Goal: Task Accomplishment & Management: Complete application form

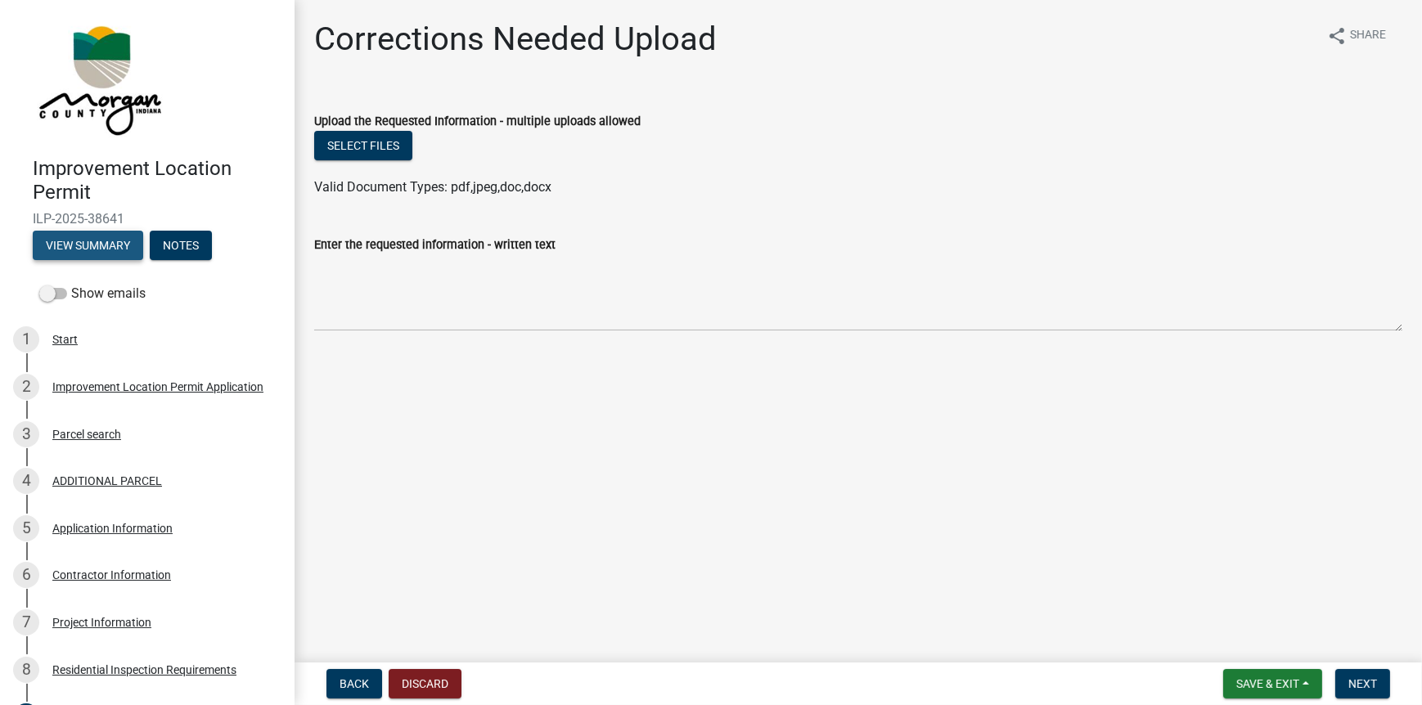
click at [75, 238] on button "View Summary" at bounding box center [88, 245] width 110 height 29
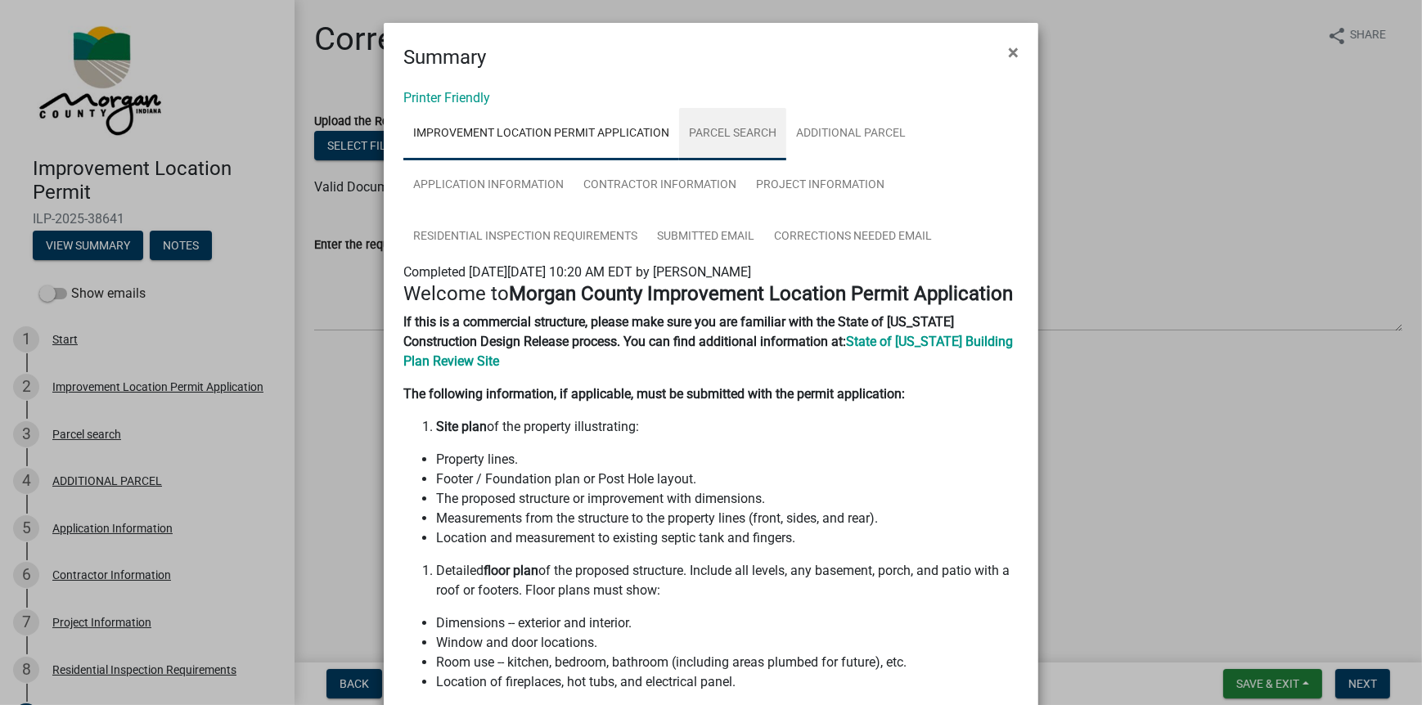
click at [710, 135] on link "Parcel search" at bounding box center [732, 134] width 107 height 52
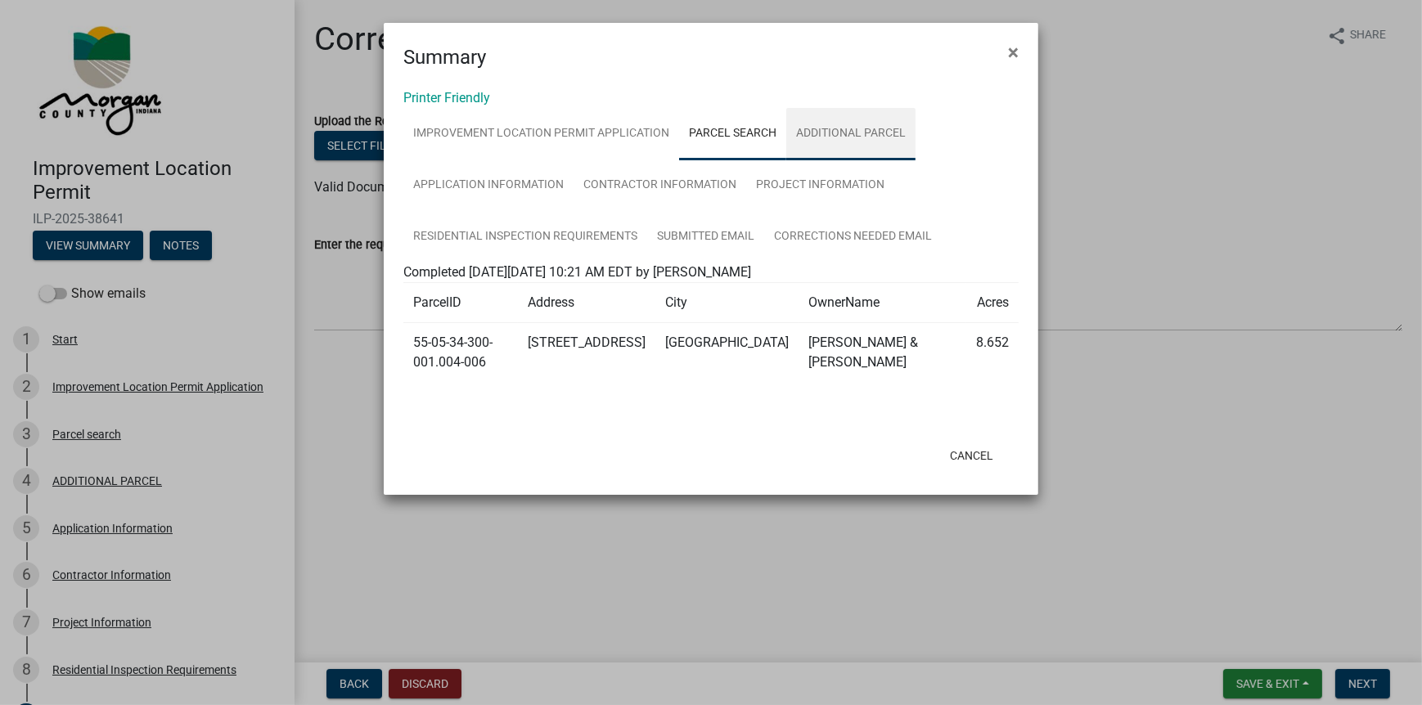
click at [845, 131] on link "ADDITIONAL PARCEL" at bounding box center [850, 134] width 129 height 52
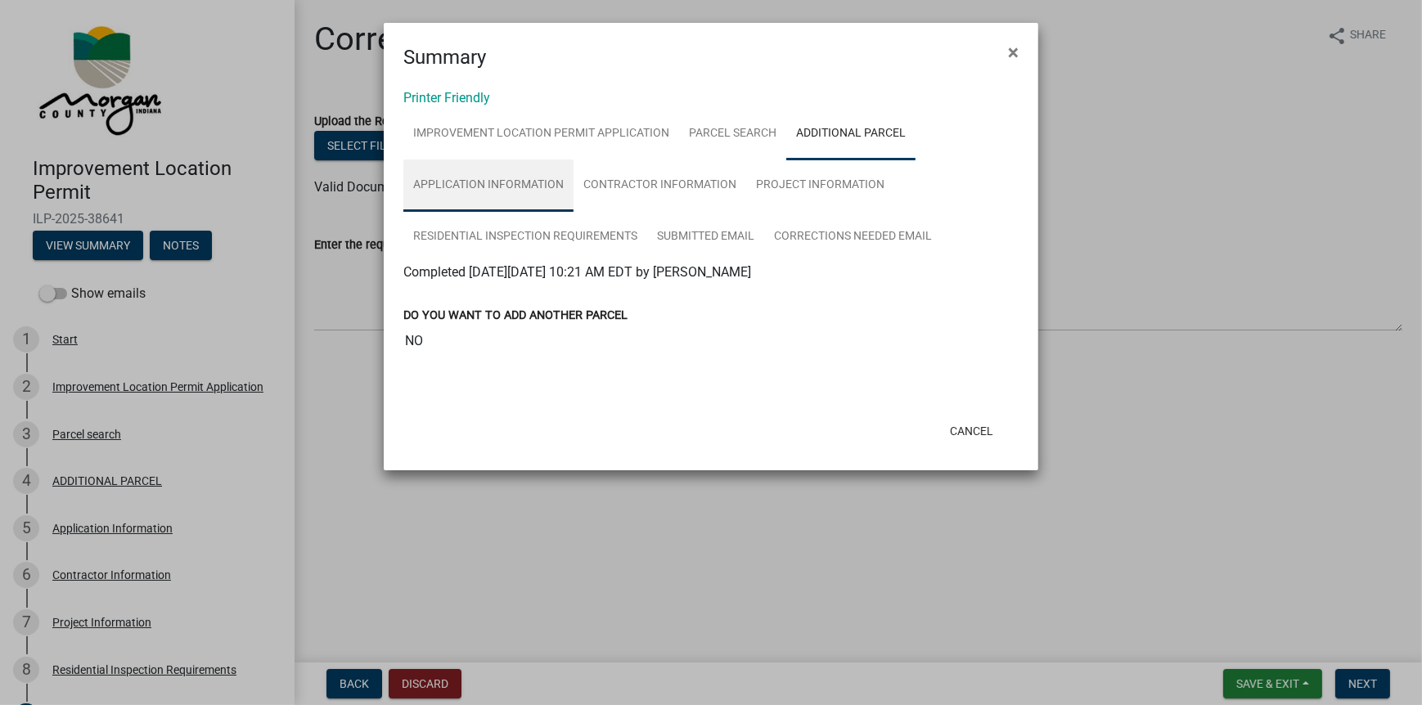
click at [462, 167] on link "Application Information" at bounding box center [488, 186] width 170 height 52
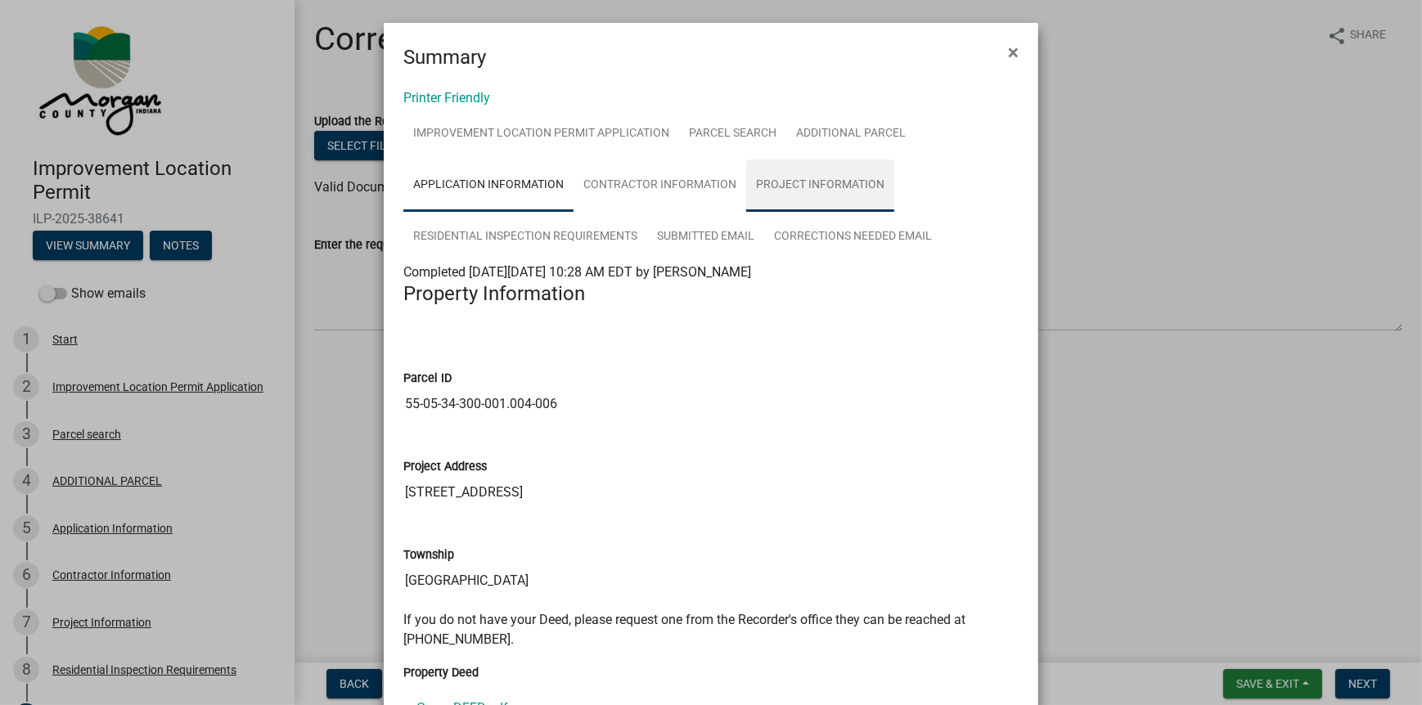
click at [841, 185] on link "Project Information" at bounding box center [820, 186] width 148 height 52
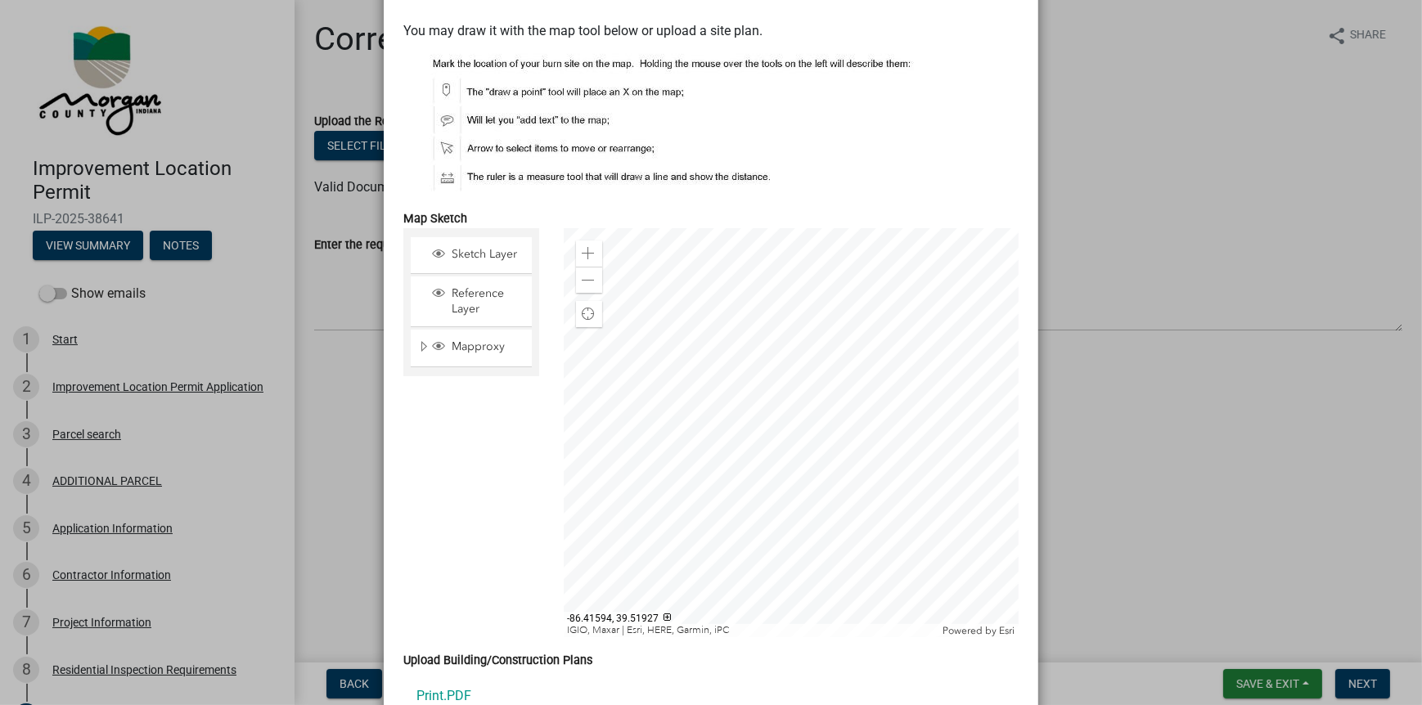
scroll to position [2840, 0]
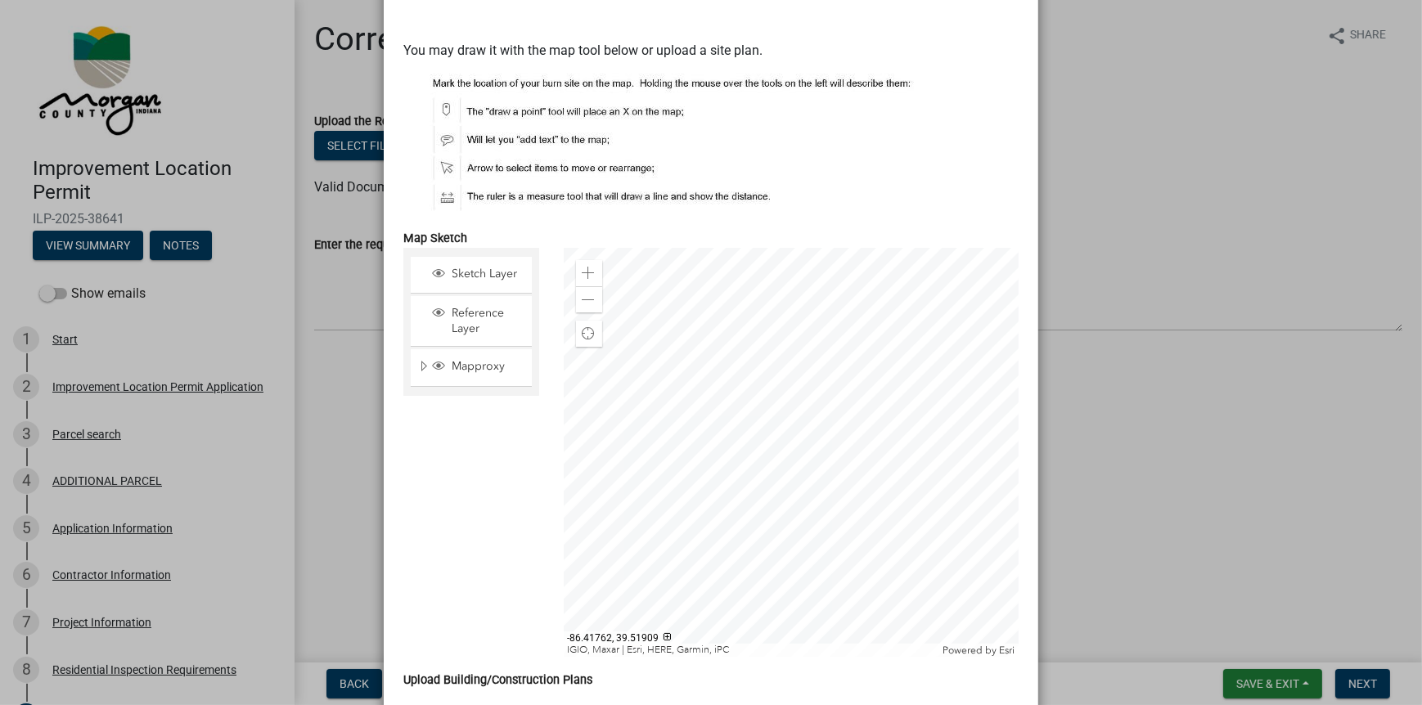
click at [348, 438] on ngb-modal-window "Summary × Printer Friendly Improvement Location Permit Application Parcel searc…" at bounding box center [711, 352] width 1422 height 705
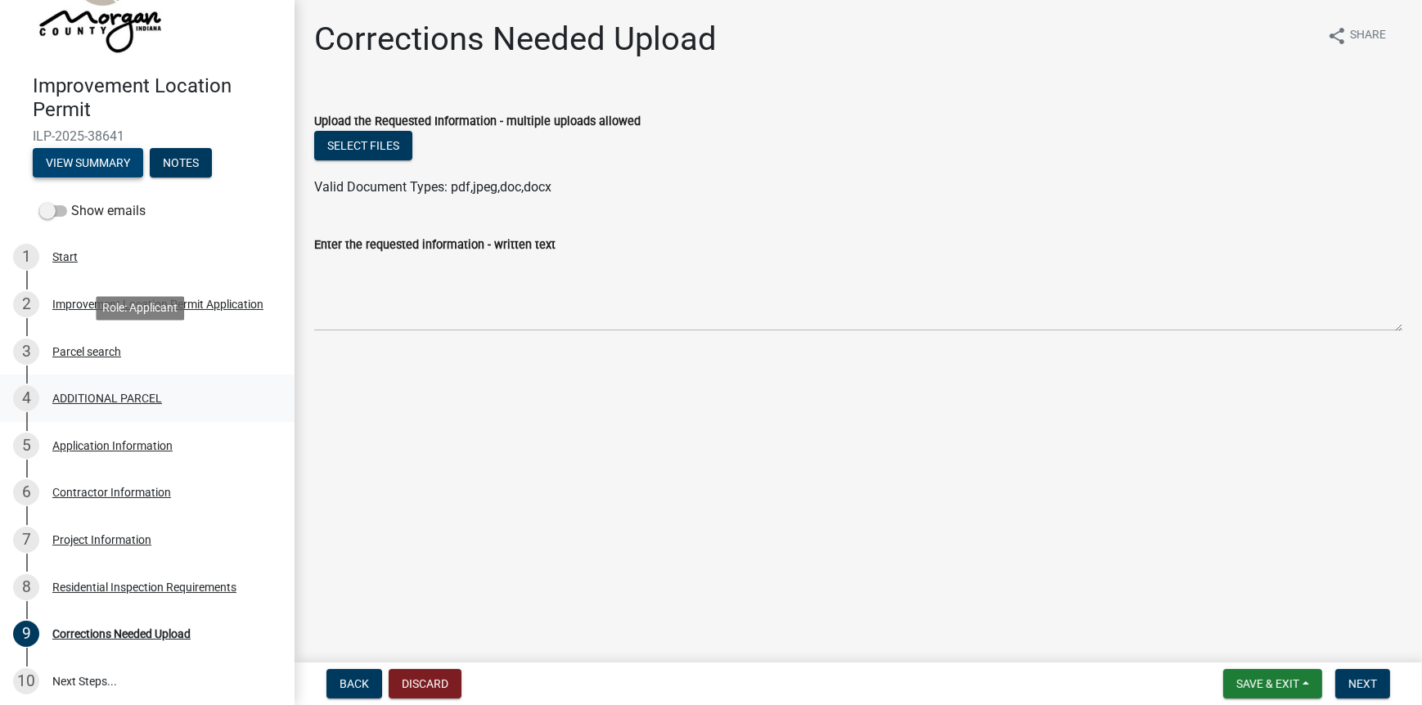
scroll to position [197, 0]
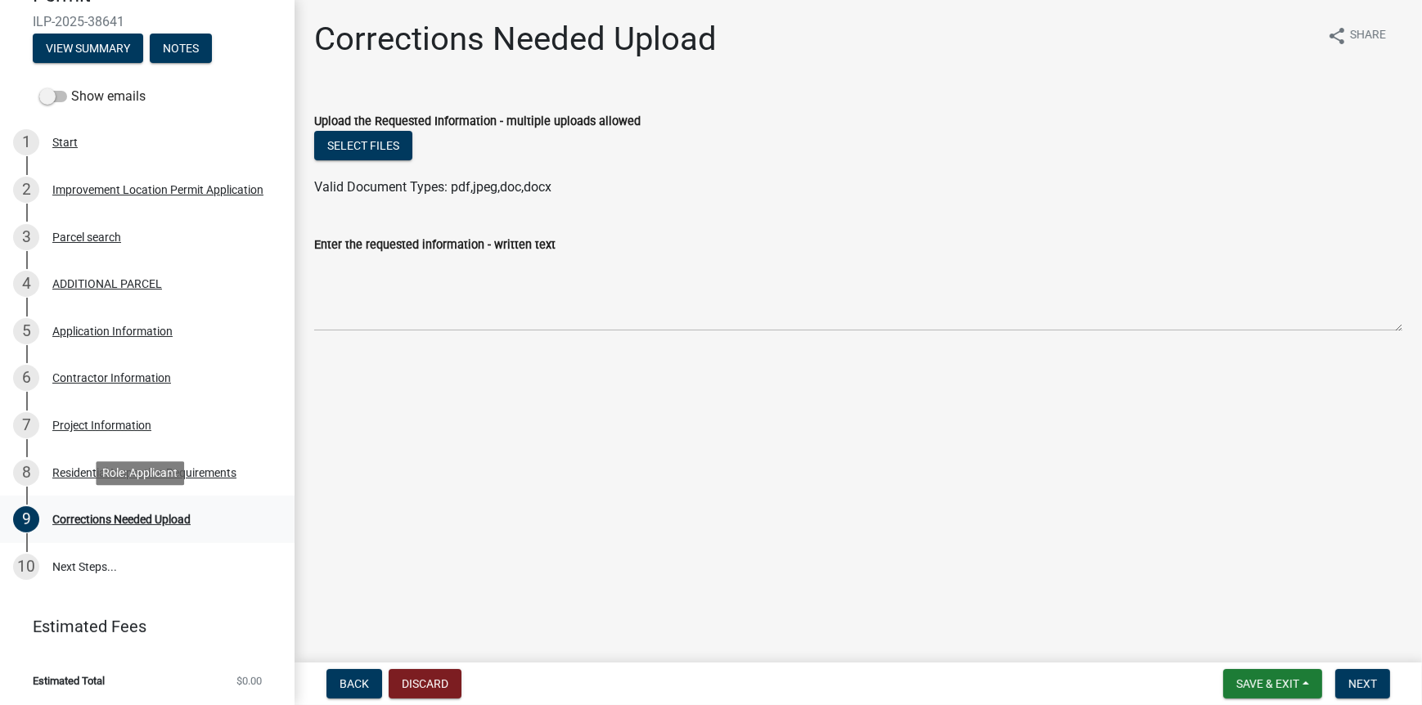
click at [121, 516] on div "Corrections Needed Upload" at bounding box center [121, 519] width 138 height 11
click at [118, 516] on div "Corrections Needed Upload" at bounding box center [121, 519] width 138 height 11
click at [94, 42] on button "View Summary" at bounding box center [88, 48] width 110 height 29
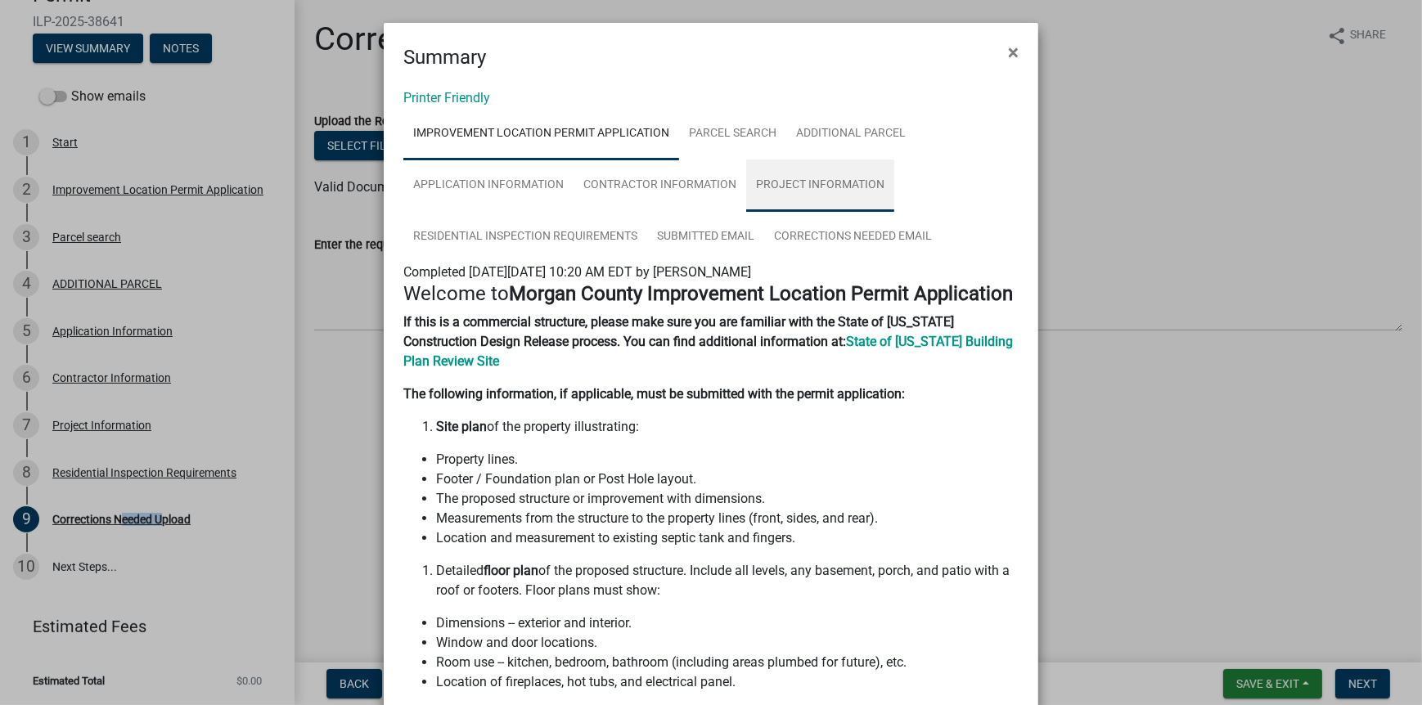
click at [776, 178] on link "Project Information" at bounding box center [820, 186] width 148 height 52
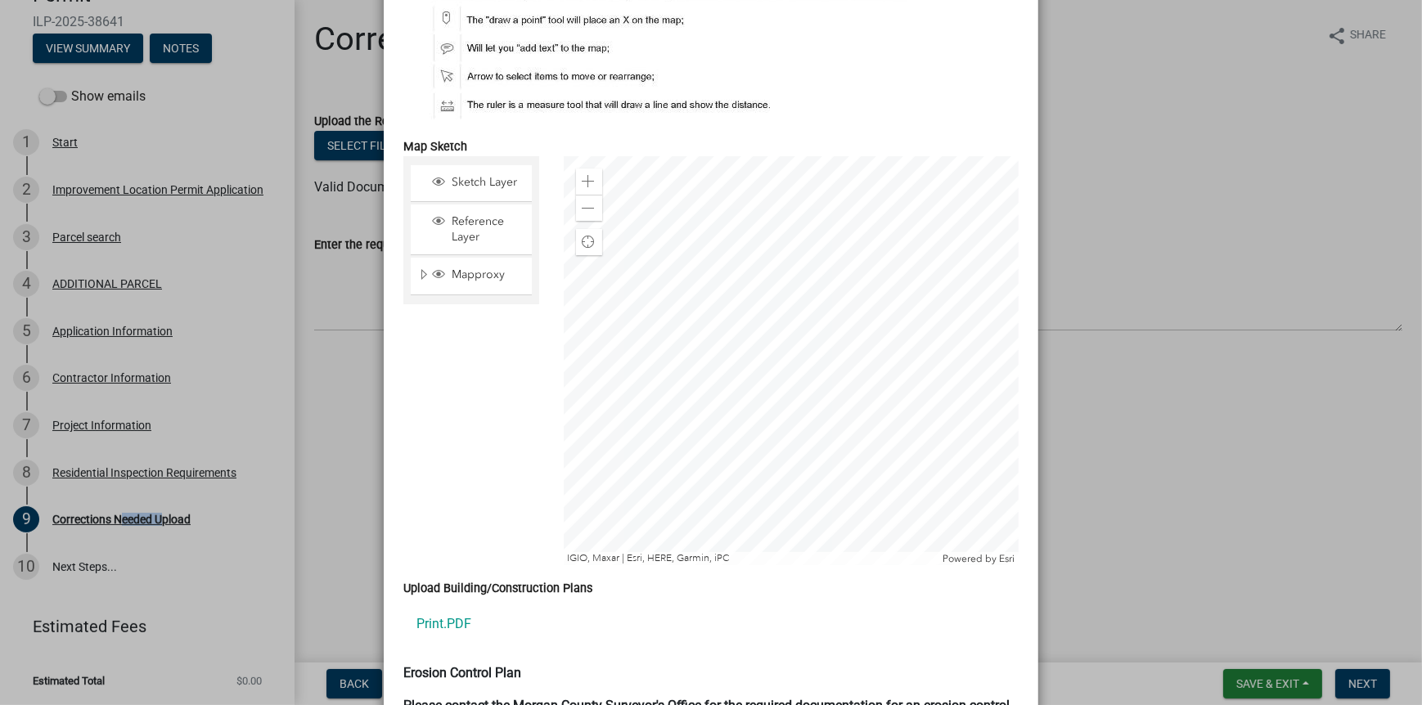
scroll to position [2946, 0]
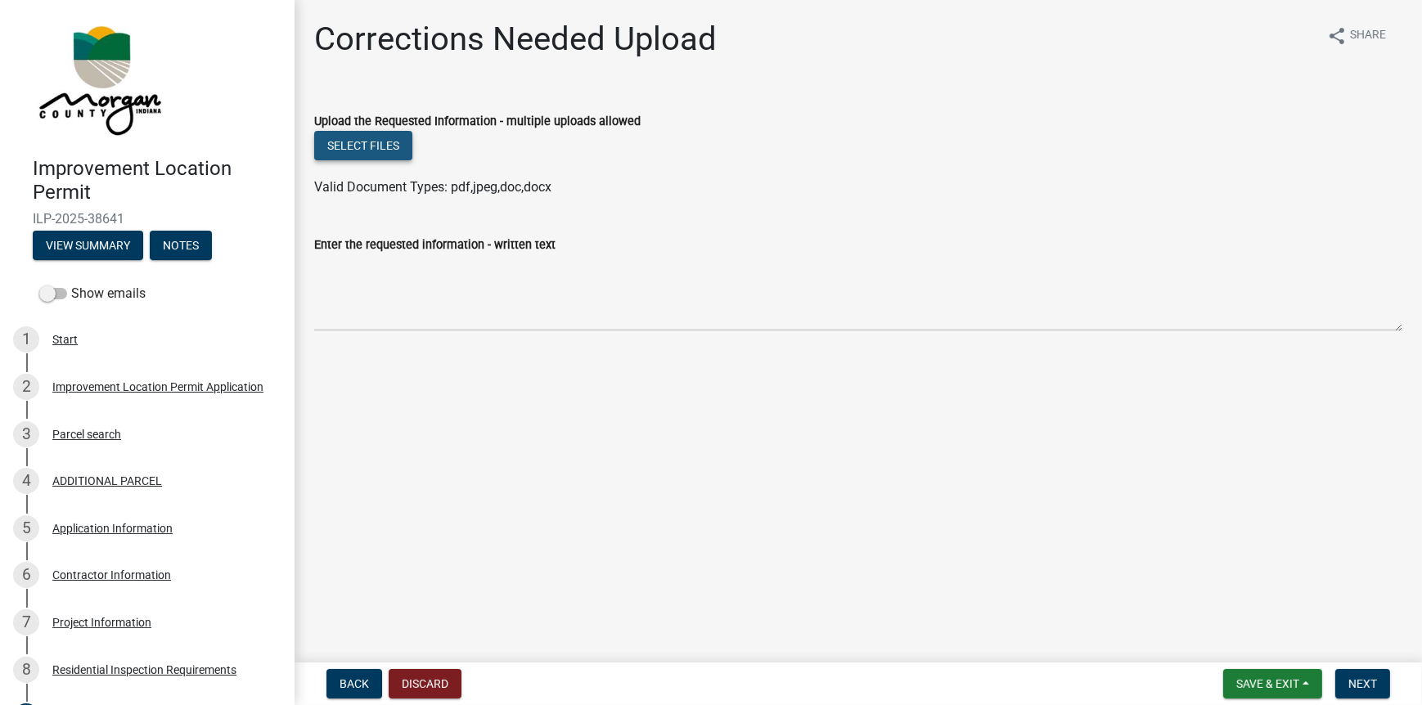
click at [406, 146] on button "Select files" at bounding box center [363, 145] width 98 height 29
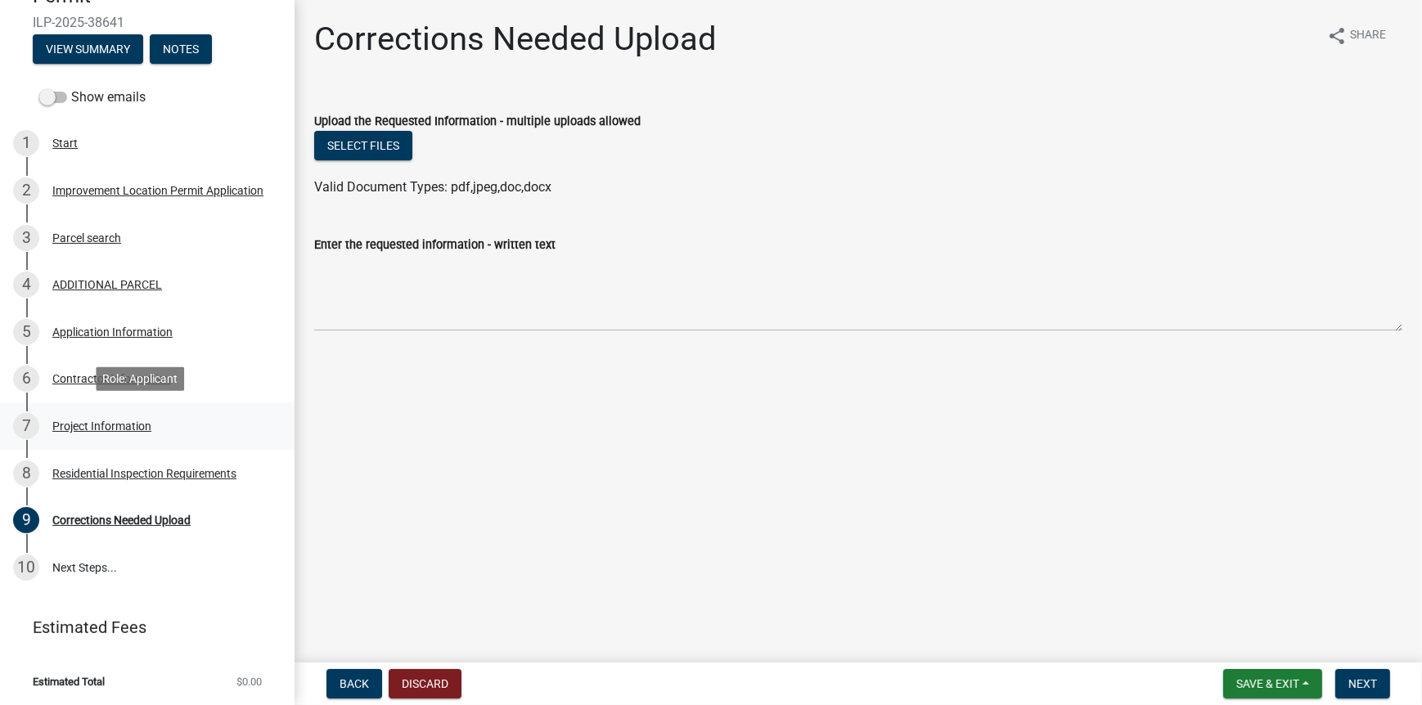
scroll to position [197, 0]
click at [113, 421] on div "Project Information" at bounding box center [101, 425] width 99 height 11
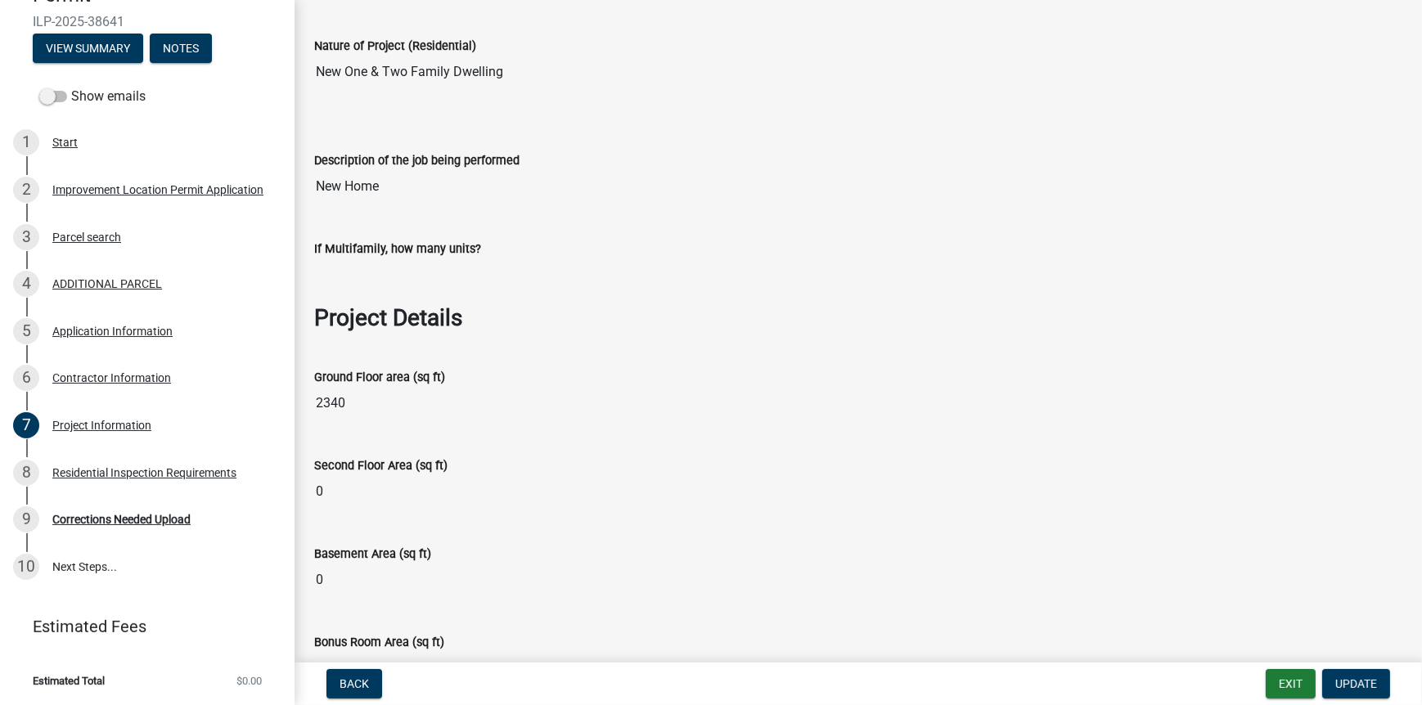
scroll to position [0, 0]
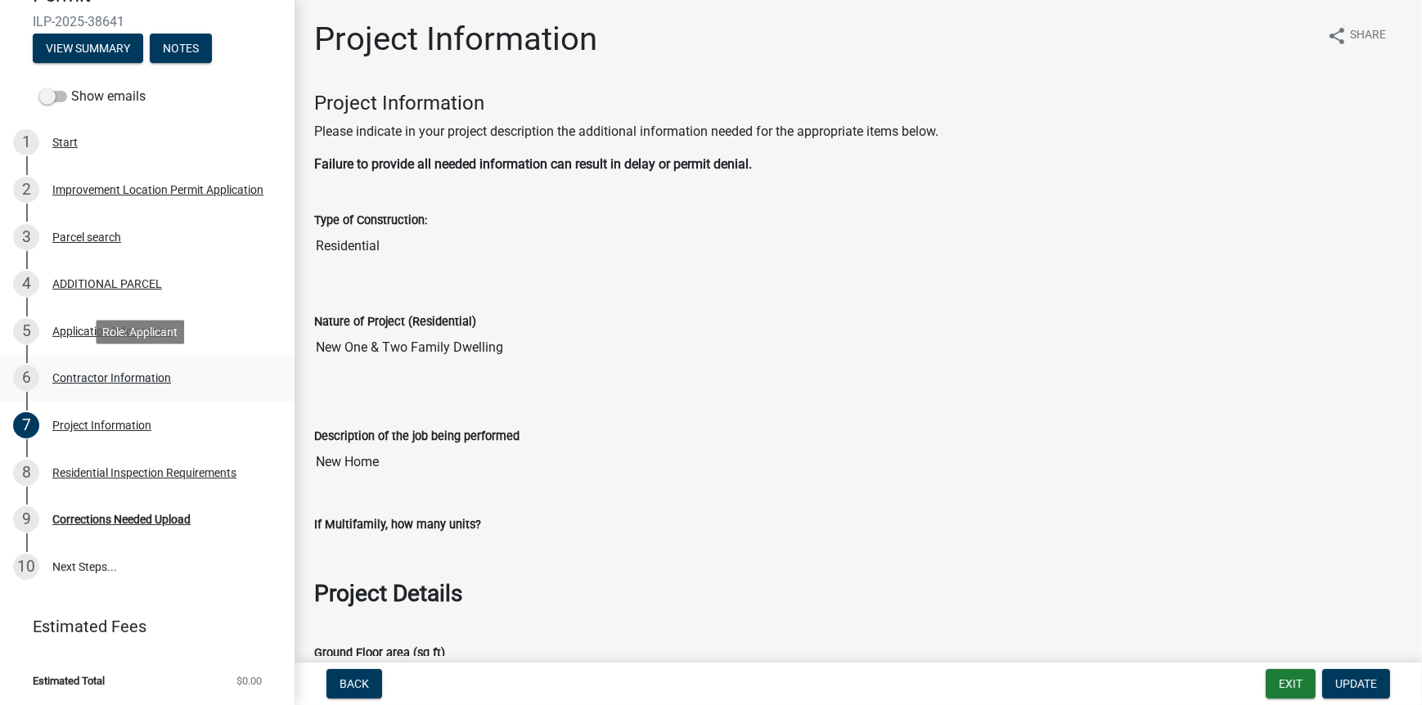
click at [125, 372] on div "Contractor Information" at bounding box center [111, 377] width 119 height 11
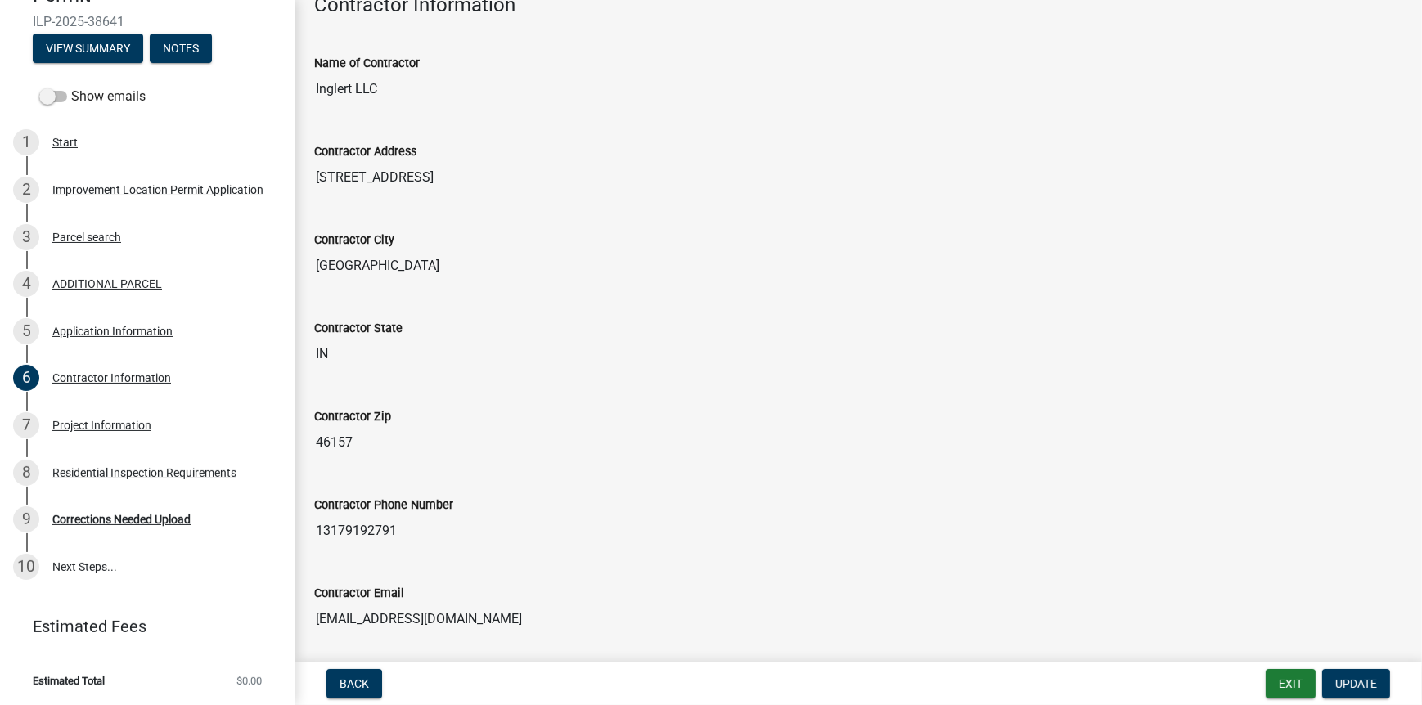
scroll to position [153, 0]
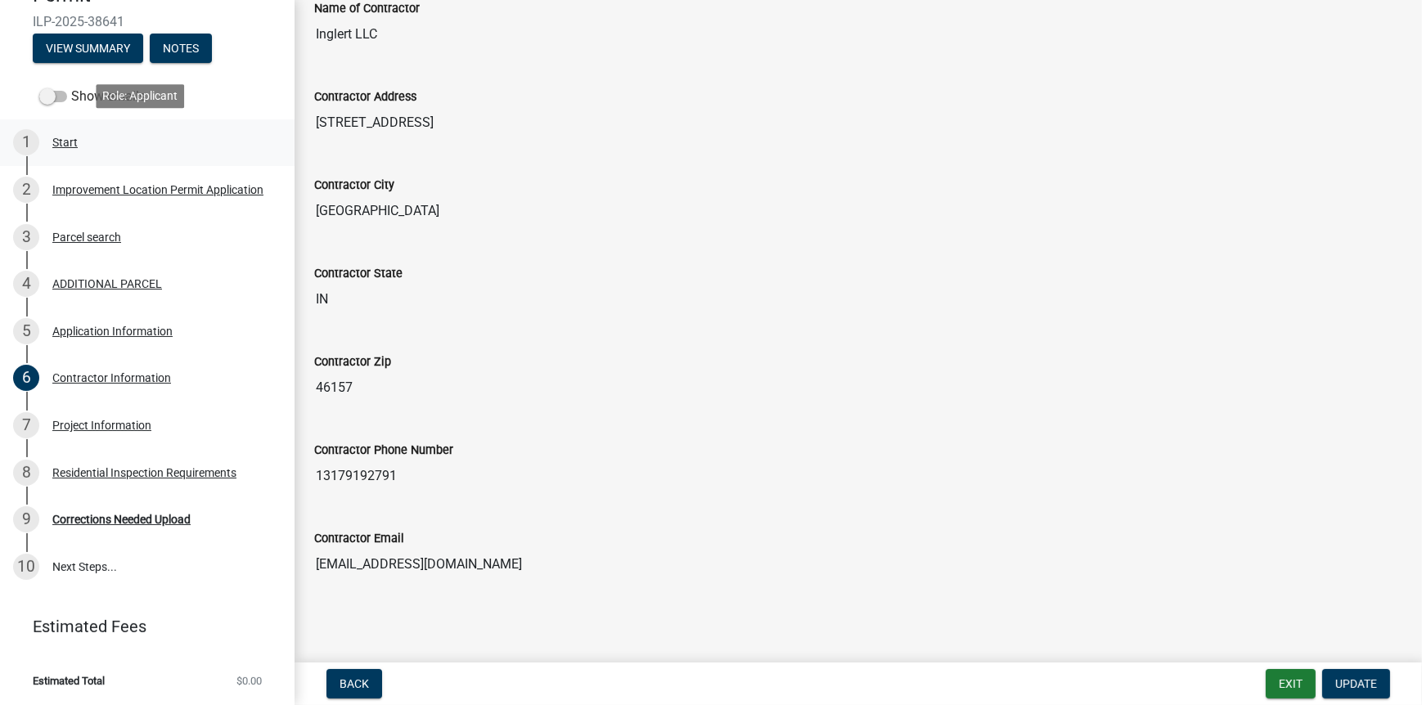
click at [67, 145] on div "Start" at bounding box center [64, 142] width 25 height 11
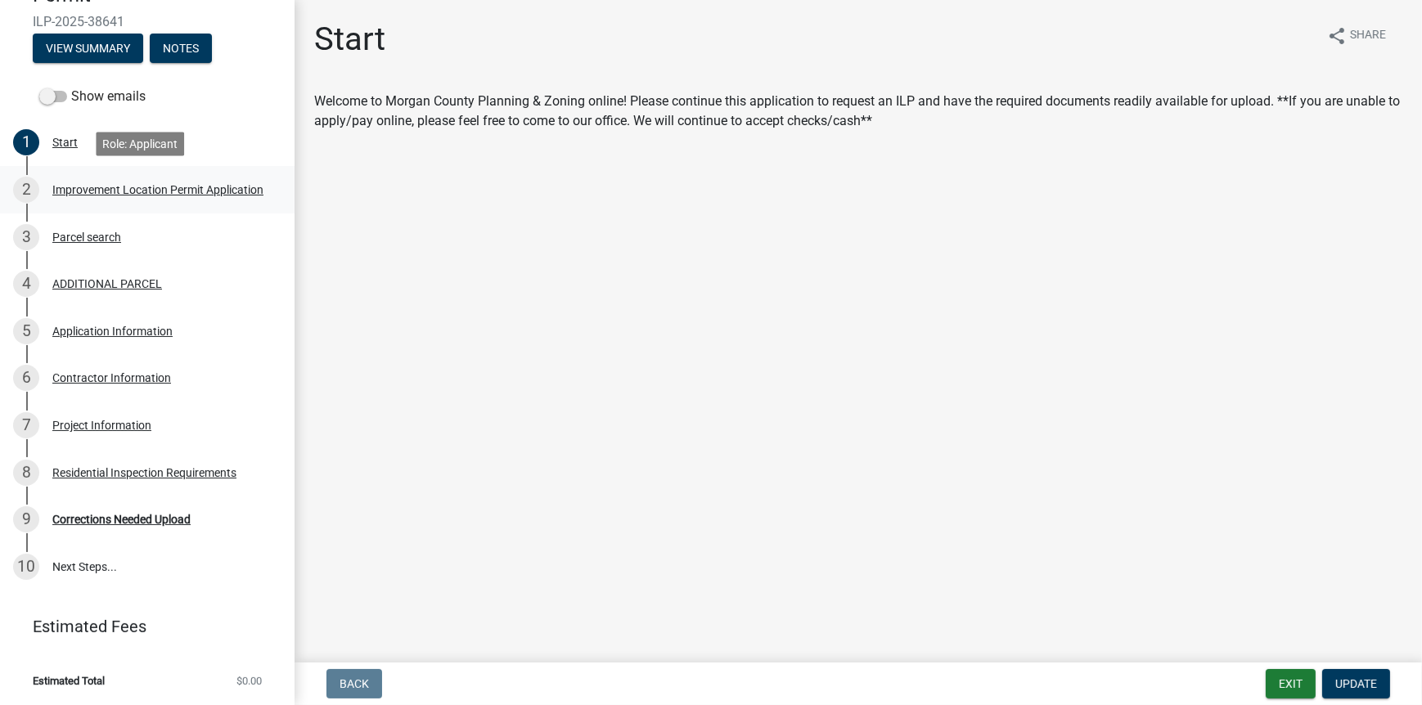
click at [78, 184] on div "Improvement Location Permit Application" at bounding box center [157, 189] width 211 height 11
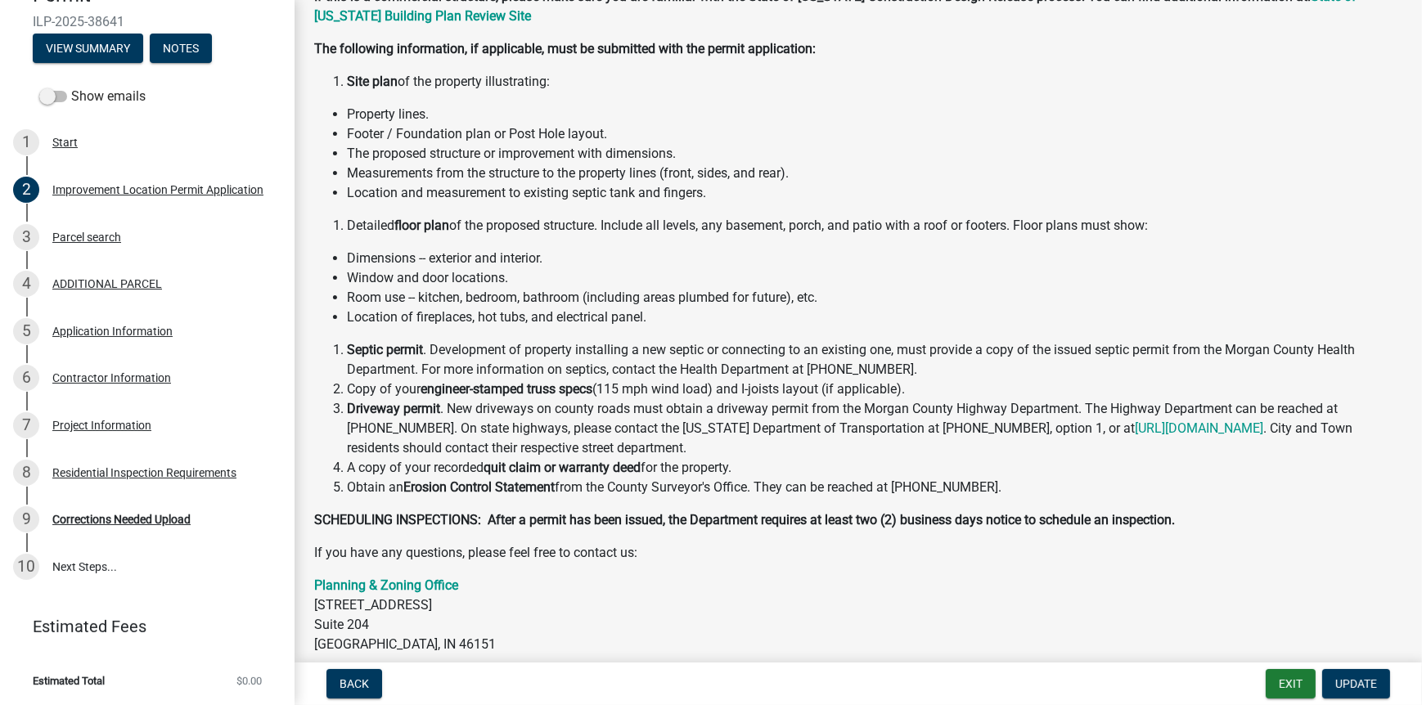
scroll to position [242, 0]
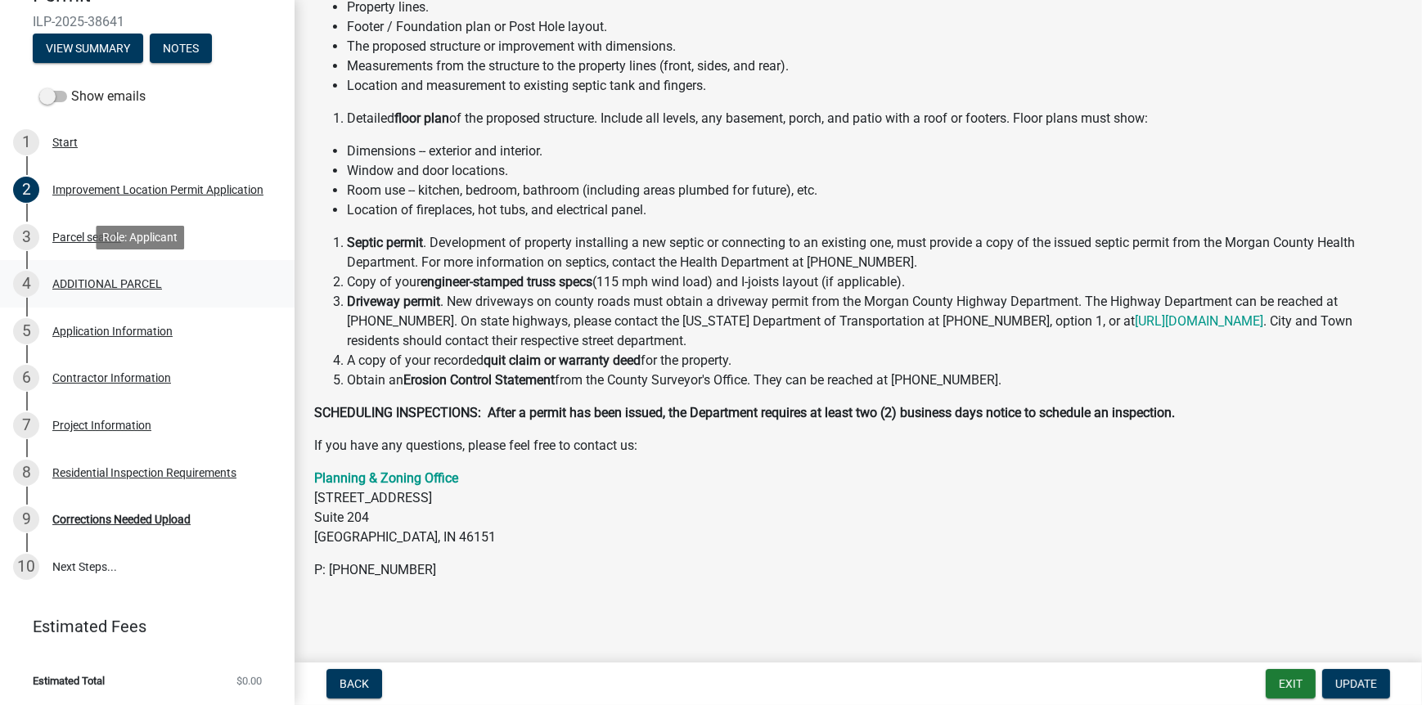
click at [86, 274] on div "4 ADDITIONAL PARCEL" at bounding box center [140, 284] width 255 height 26
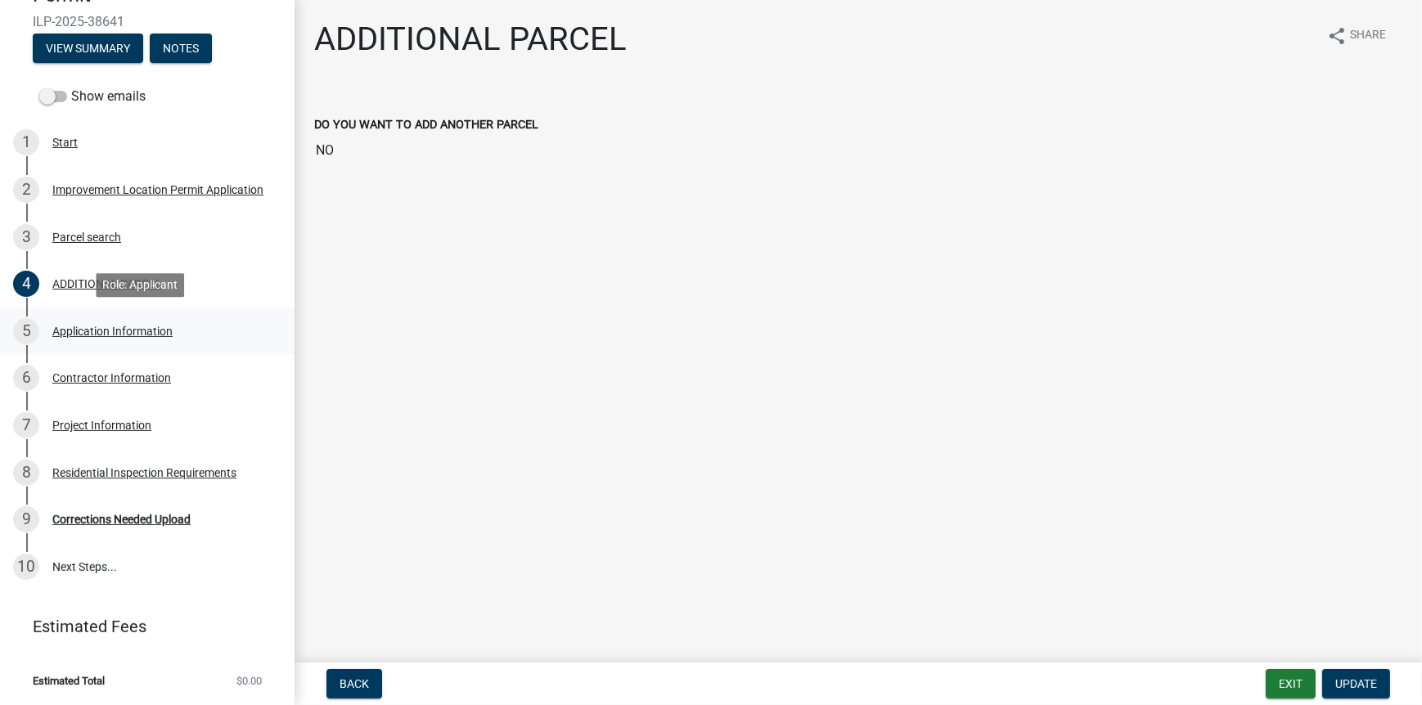
click at [142, 331] on div "Application Information" at bounding box center [112, 331] width 120 height 11
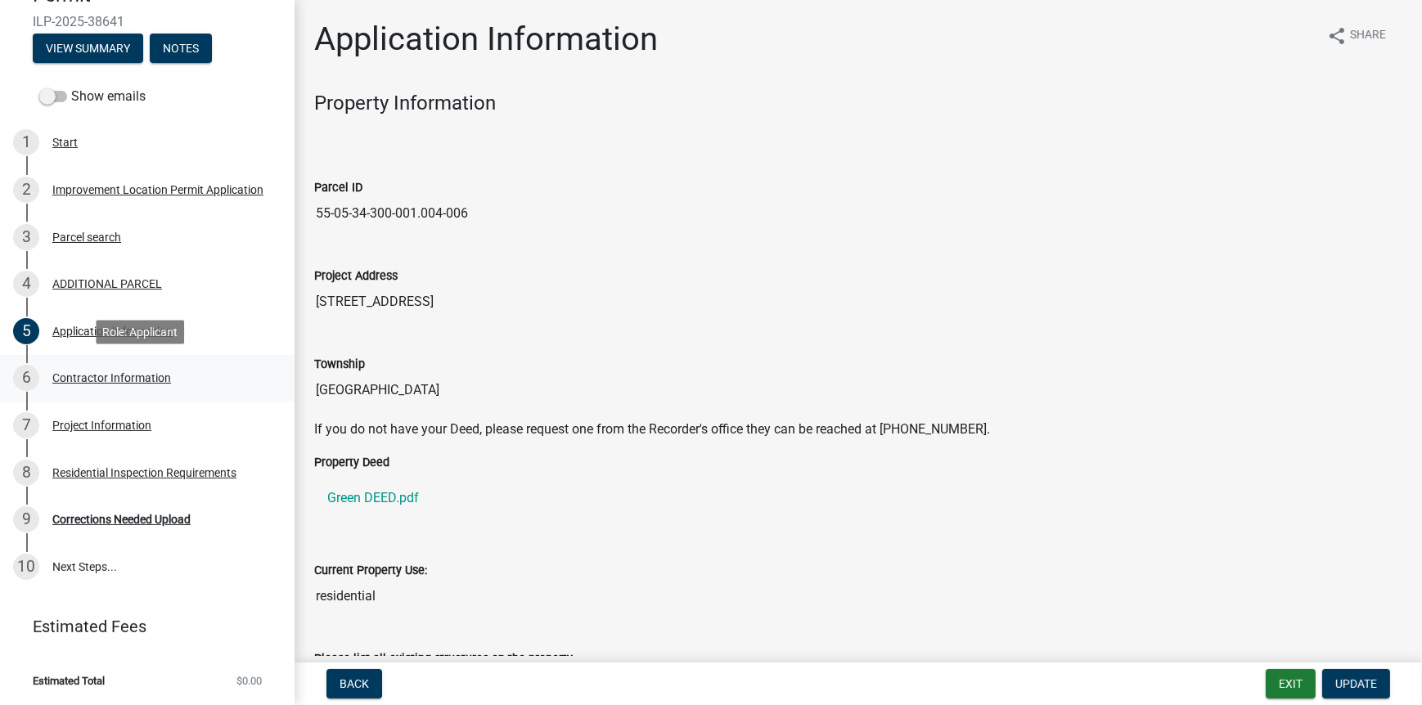
click at [118, 381] on div "Contractor Information" at bounding box center [111, 377] width 119 height 11
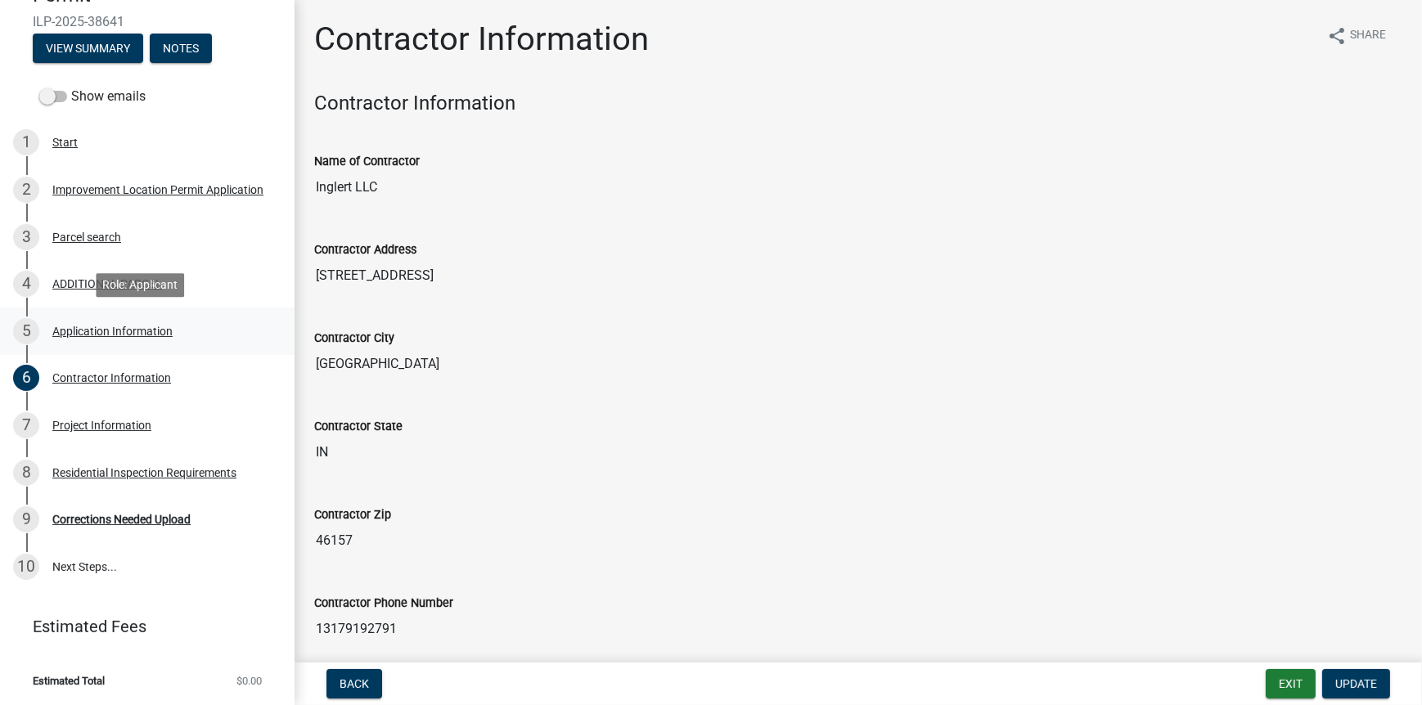
click at [115, 321] on div "5 Application Information" at bounding box center [140, 331] width 255 height 26
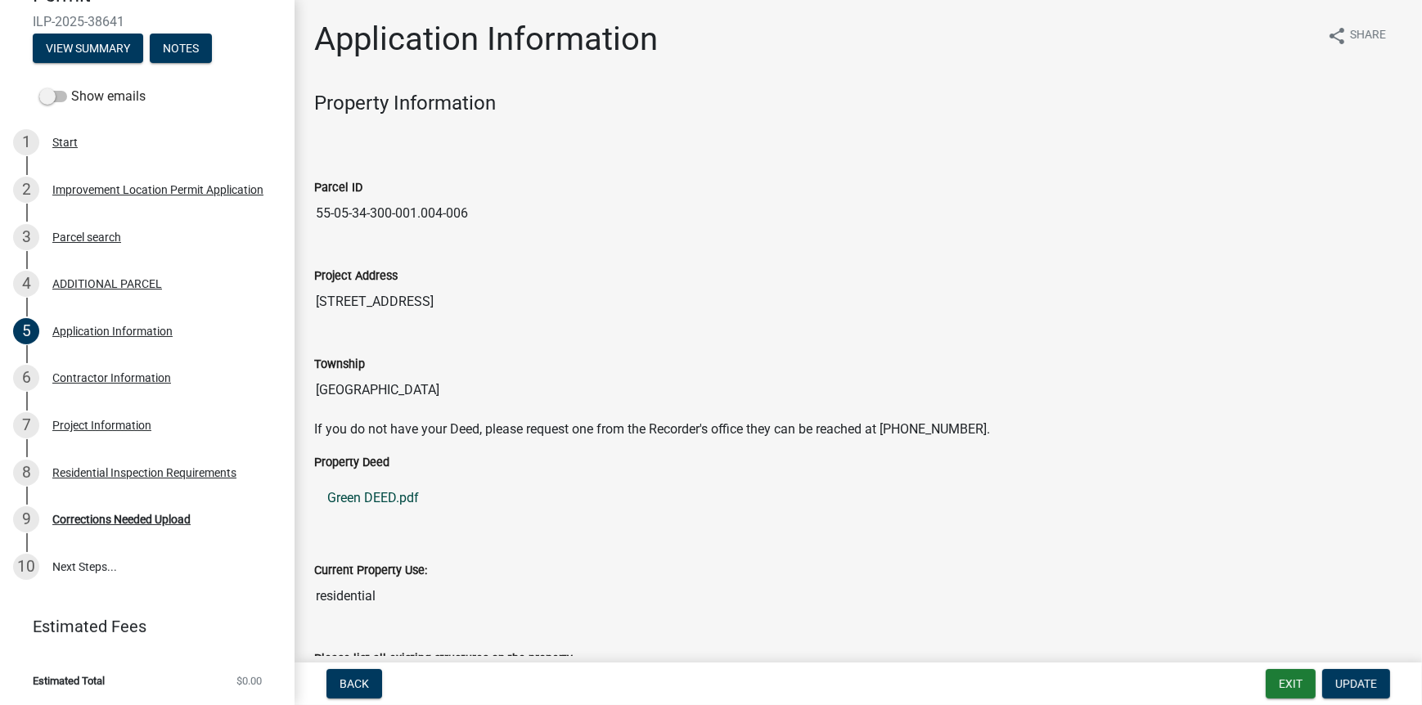
click at [372, 498] on link "Green DEED.pdf" at bounding box center [858, 498] width 1088 height 39
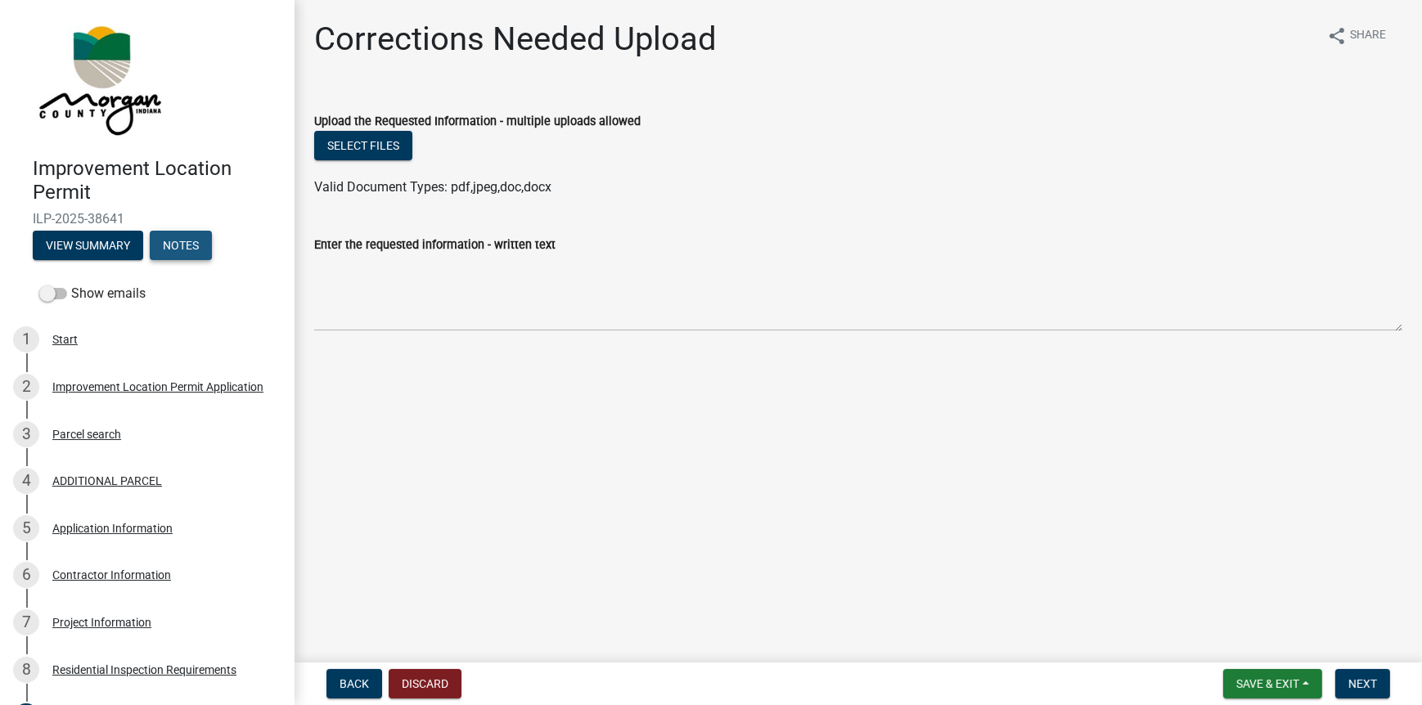
click at [196, 246] on button "Notes" at bounding box center [181, 245] width 62 height 29
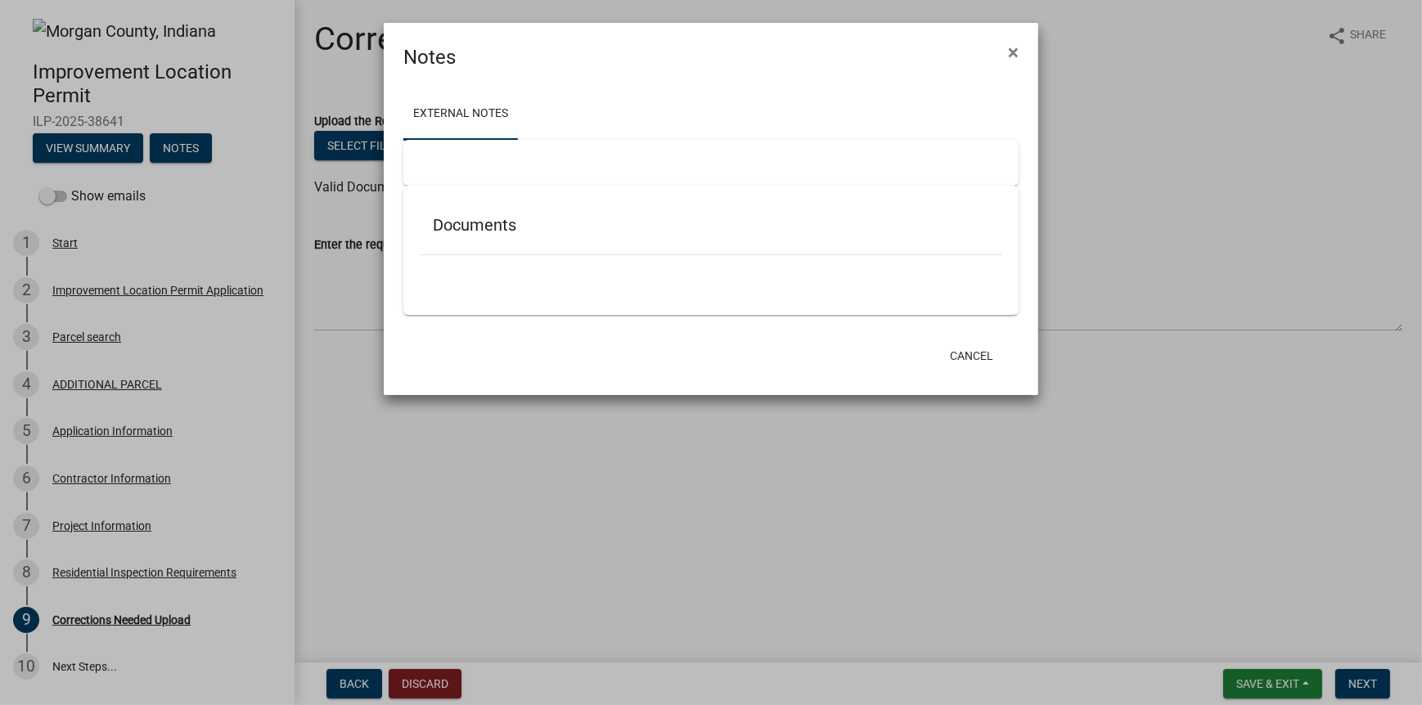
click at [470, 105] on link "External Notes" at bounding box center [460, 114] width 115 height 52
click at [463, 223] on h5 "Documents" at bounding box center [711, 225] width 557 height 20
click at [435, 115] on link "External Notes" at bounding box center [460, 114] width 115 height 52
click at [978, 358] on button "Cancel" at bounding box center [972, 355] width 70 height 29
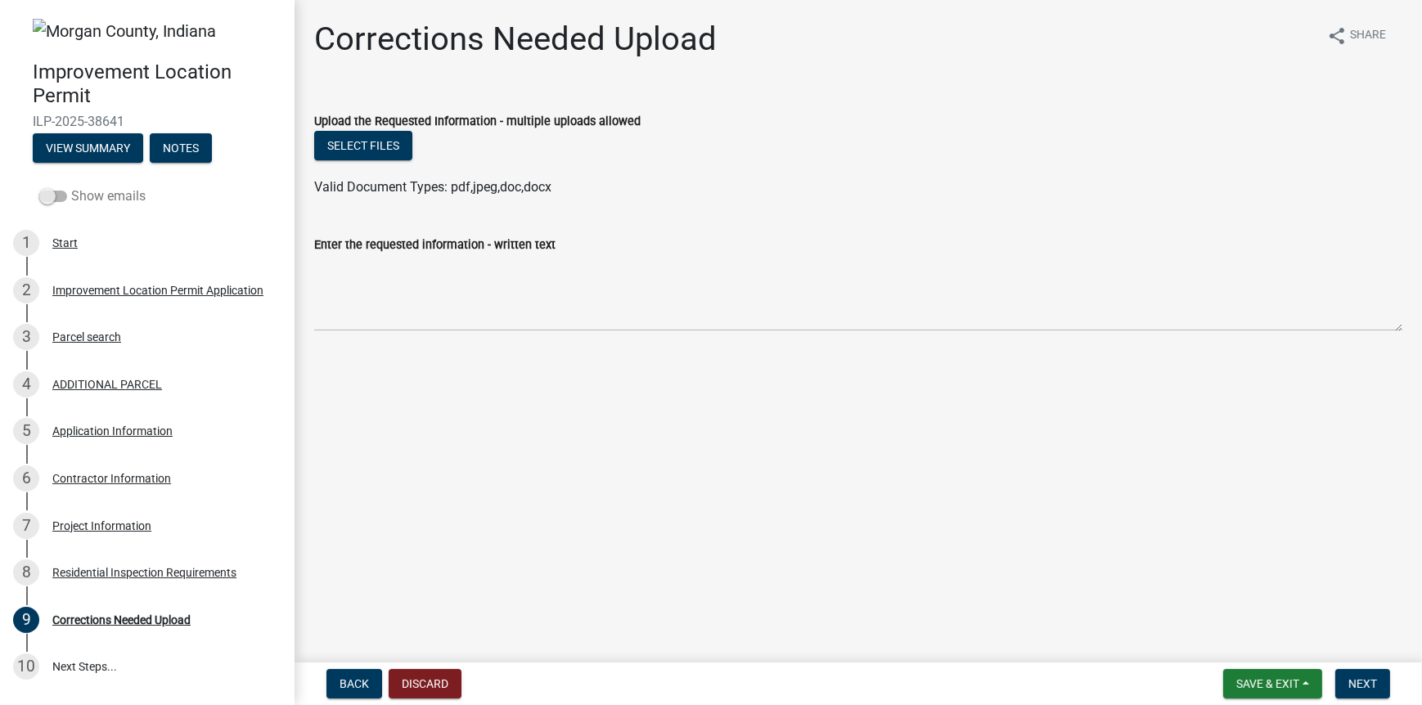
click at [46, 200] on span at bounding box center [53, 196] width 28 height 11
click at [71, 187] on input "Show emails" at bounding box center [71, 187] width 0 height 0
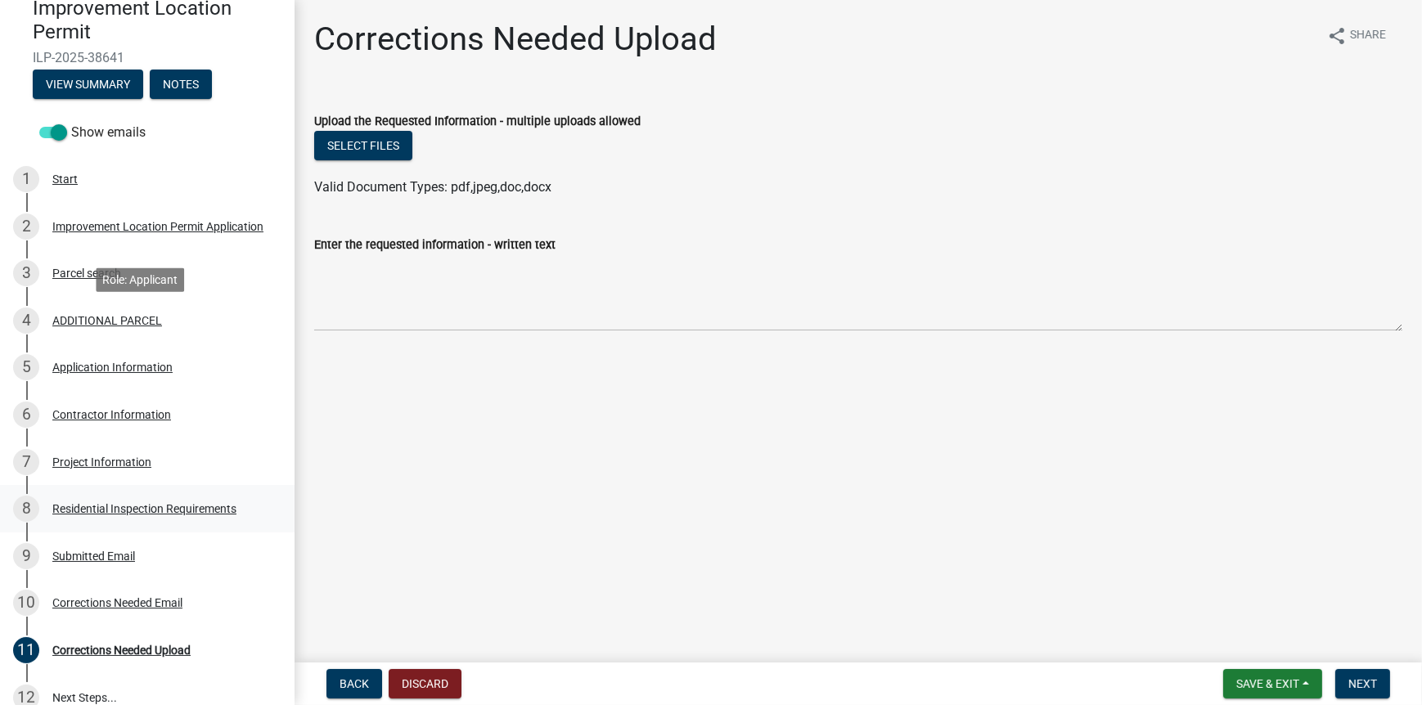
scroll to position [195, 0]
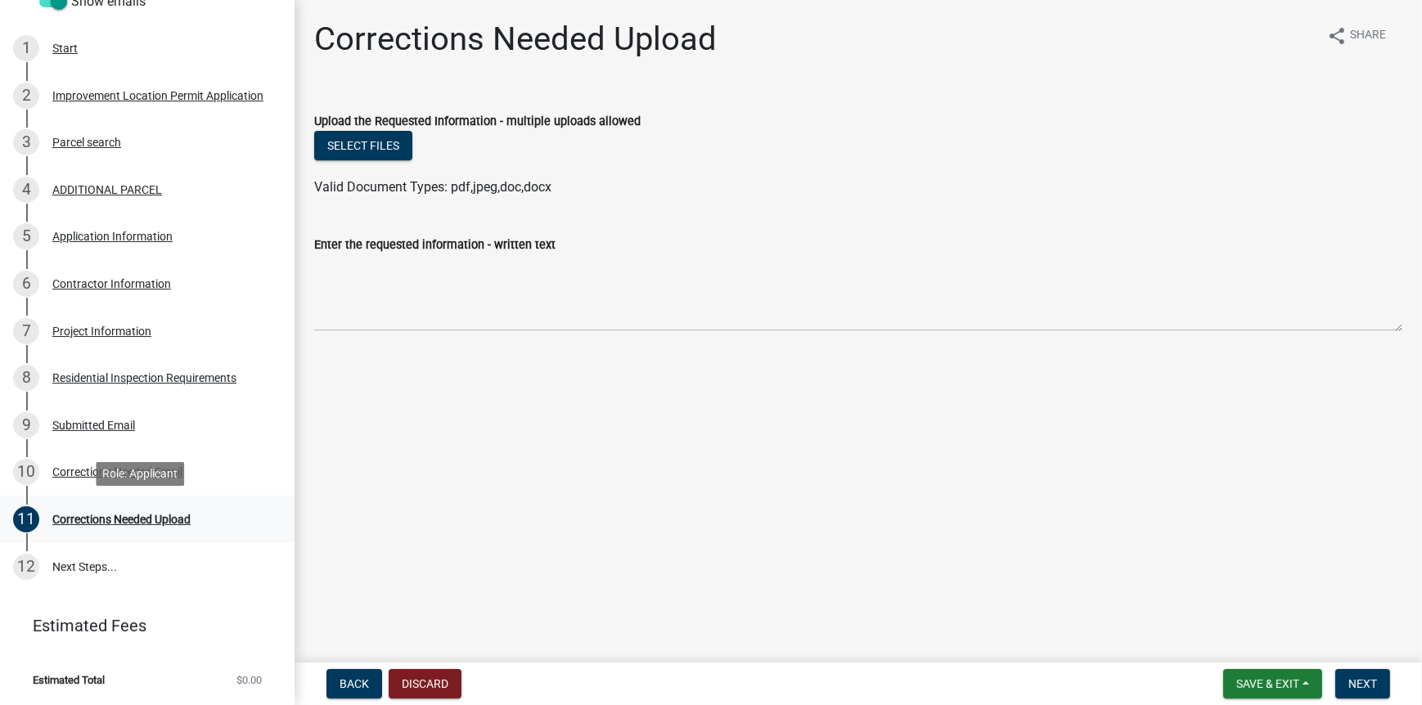
click at [172, 514] on div "Corrections Needed Upload" at bounding box center [121, 519] width 138 height 11
click at [74, 471] on div "Corrections Needed Email" at bounding box center [117, 471] width 130 height 11
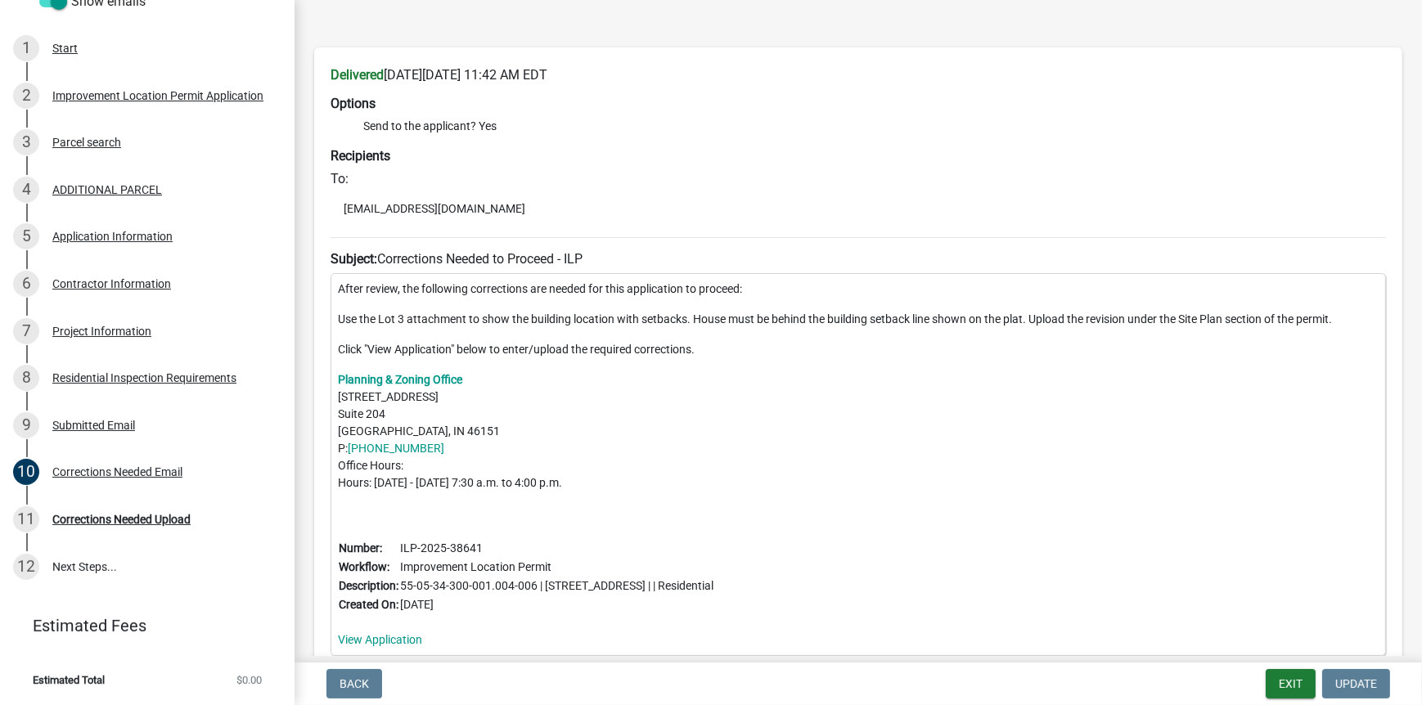
scroll to position [164, 0]
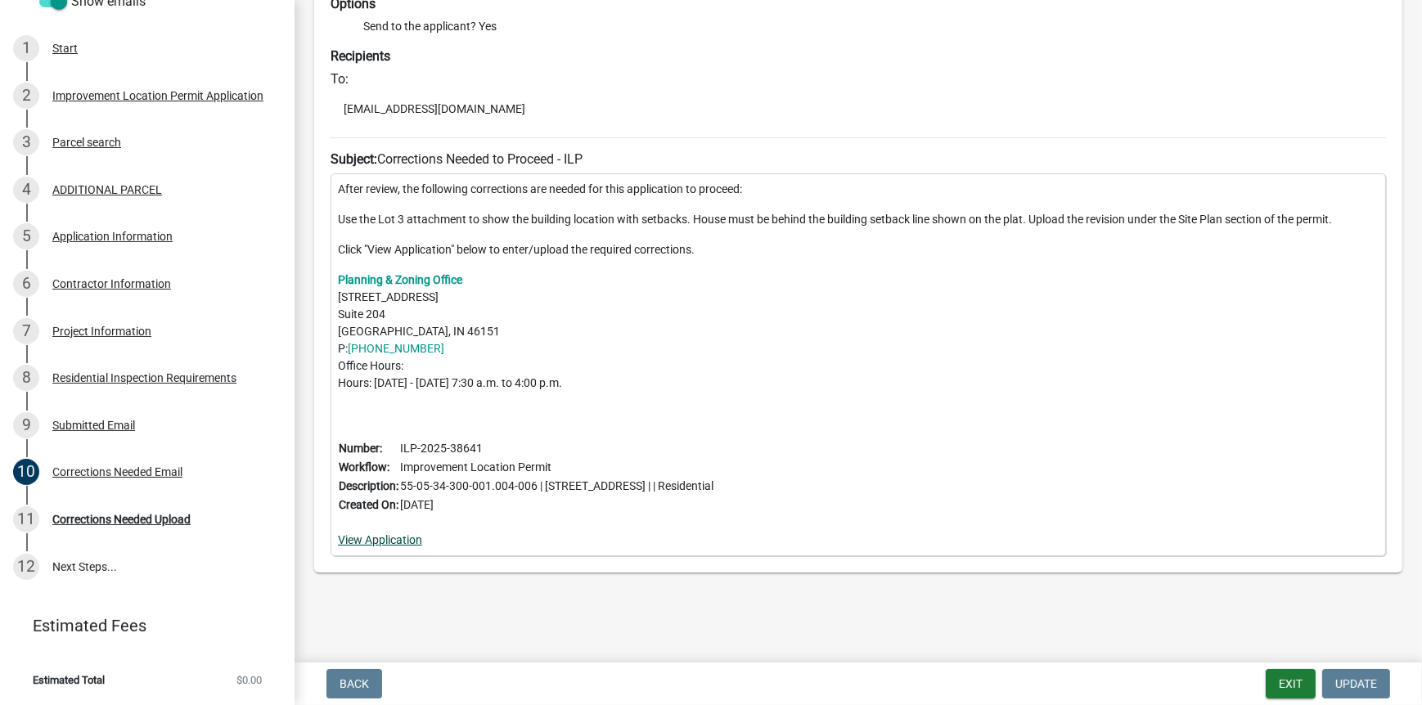
click at [376, 541] on link "View Application" at bounding box center [380, 540] width 84 height 13
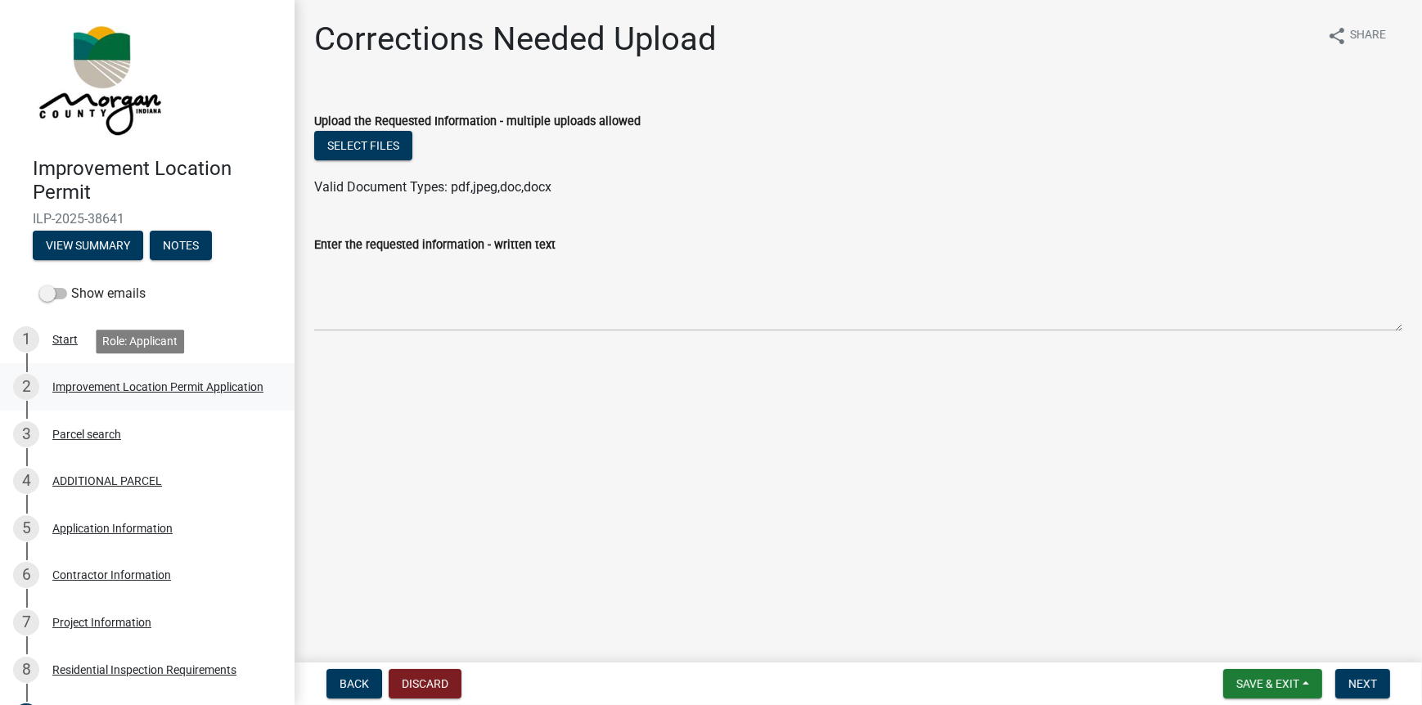
click at [144, 385] on div "Improvement Location Permit Application" at bounding box center [157, 386] width 211 height 11
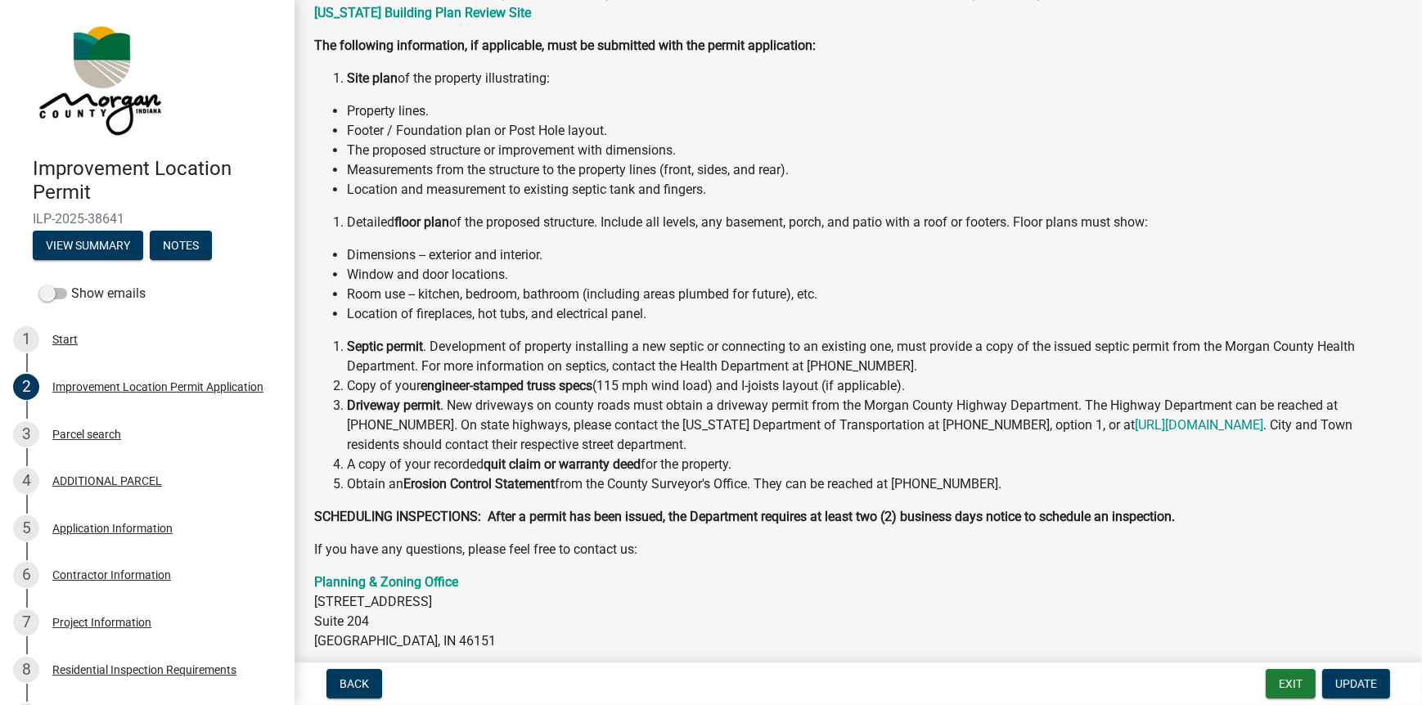
scroll to position [242, 0]
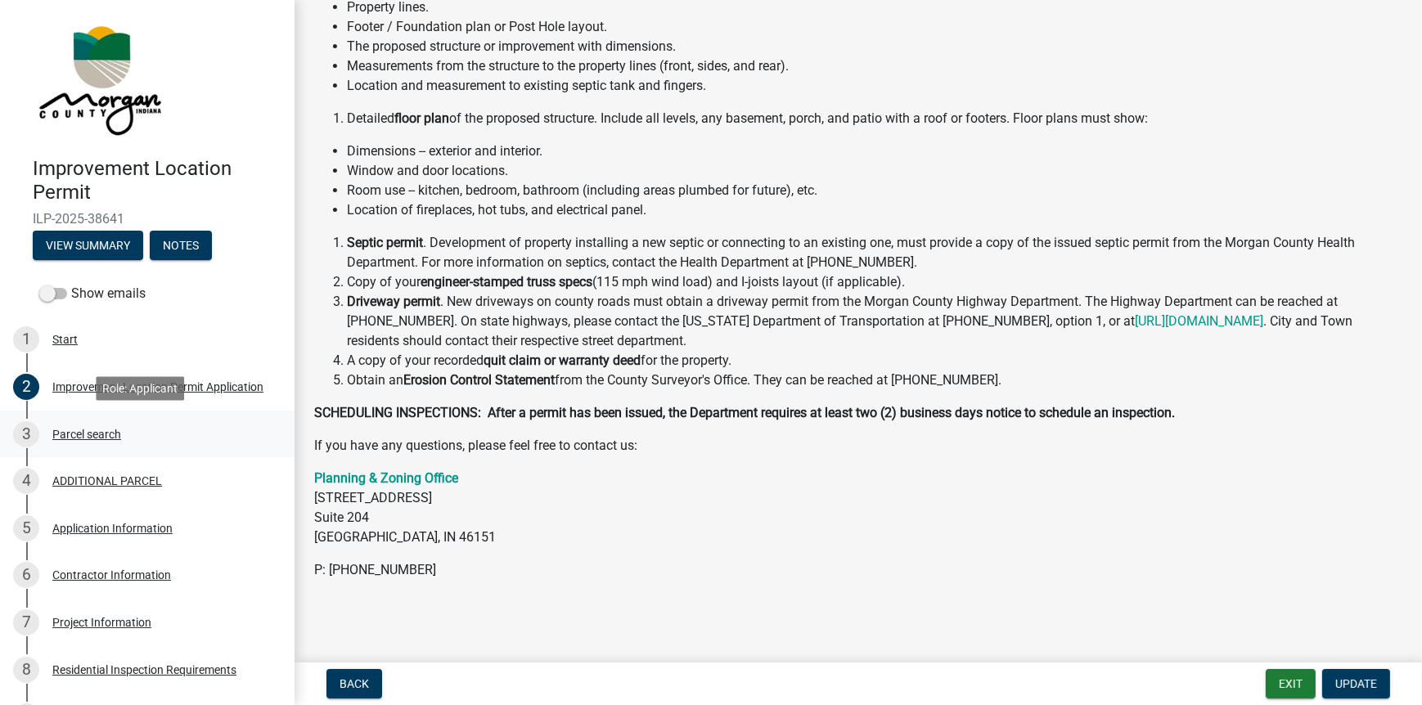
click at [77, 436] on div "Parcel search" at bounding box center [86, 434] width 69 height 11
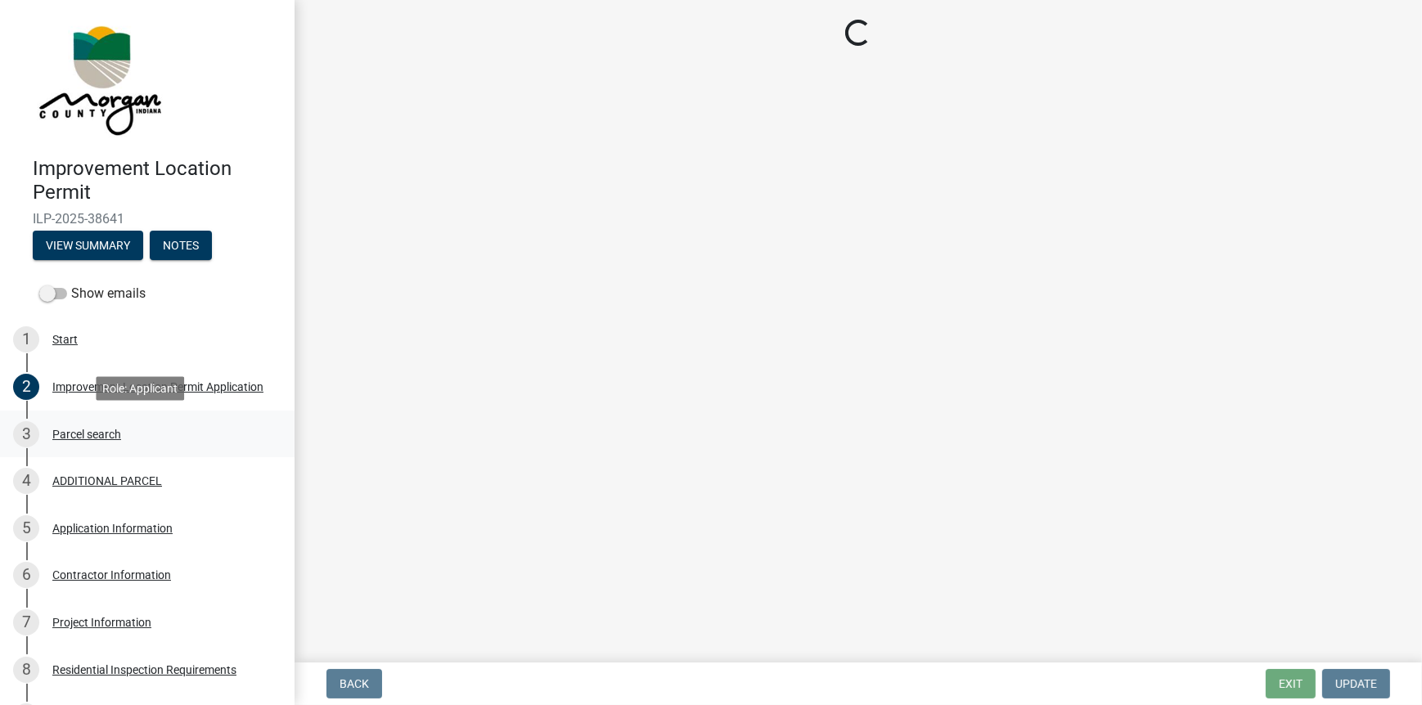
scroll to position [0, 0]
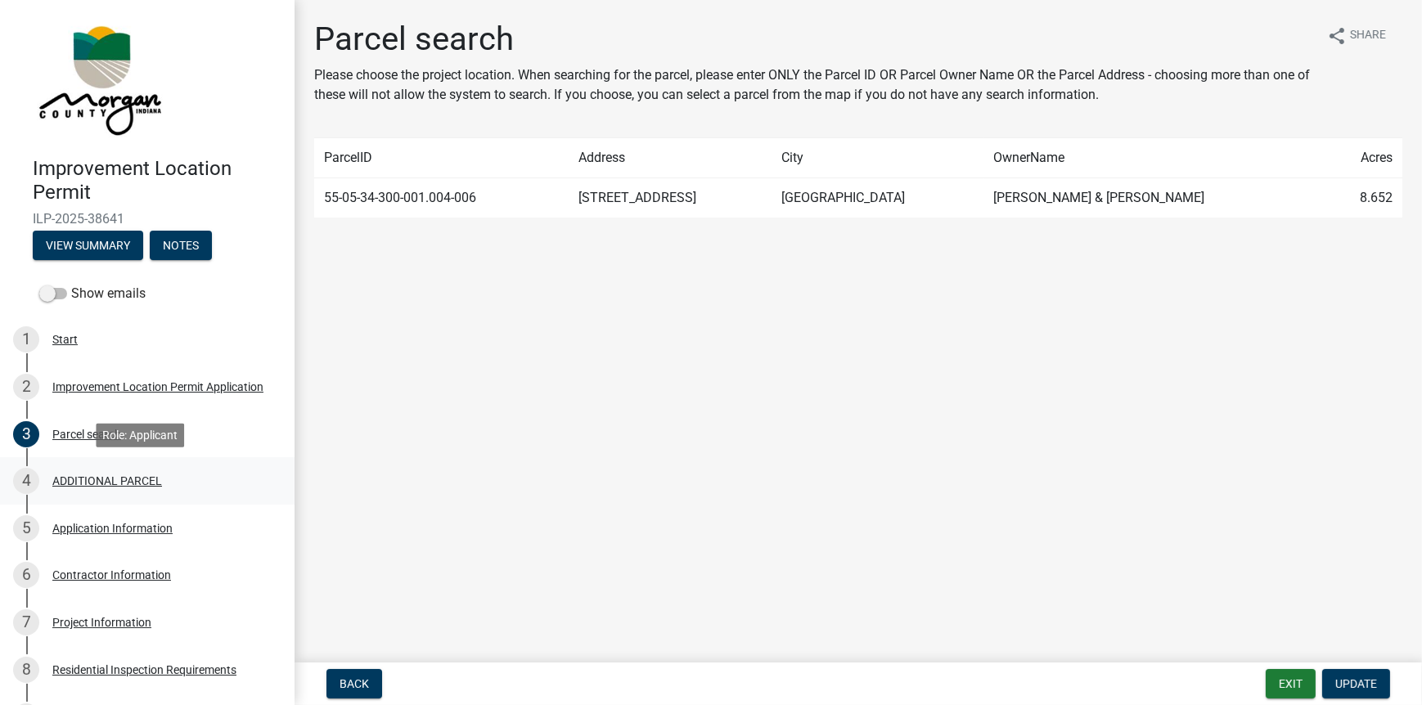
click at [73, 486] on div "ADDITIONAL PARCEL" at bounding box center [107, 480] width 110 height 11
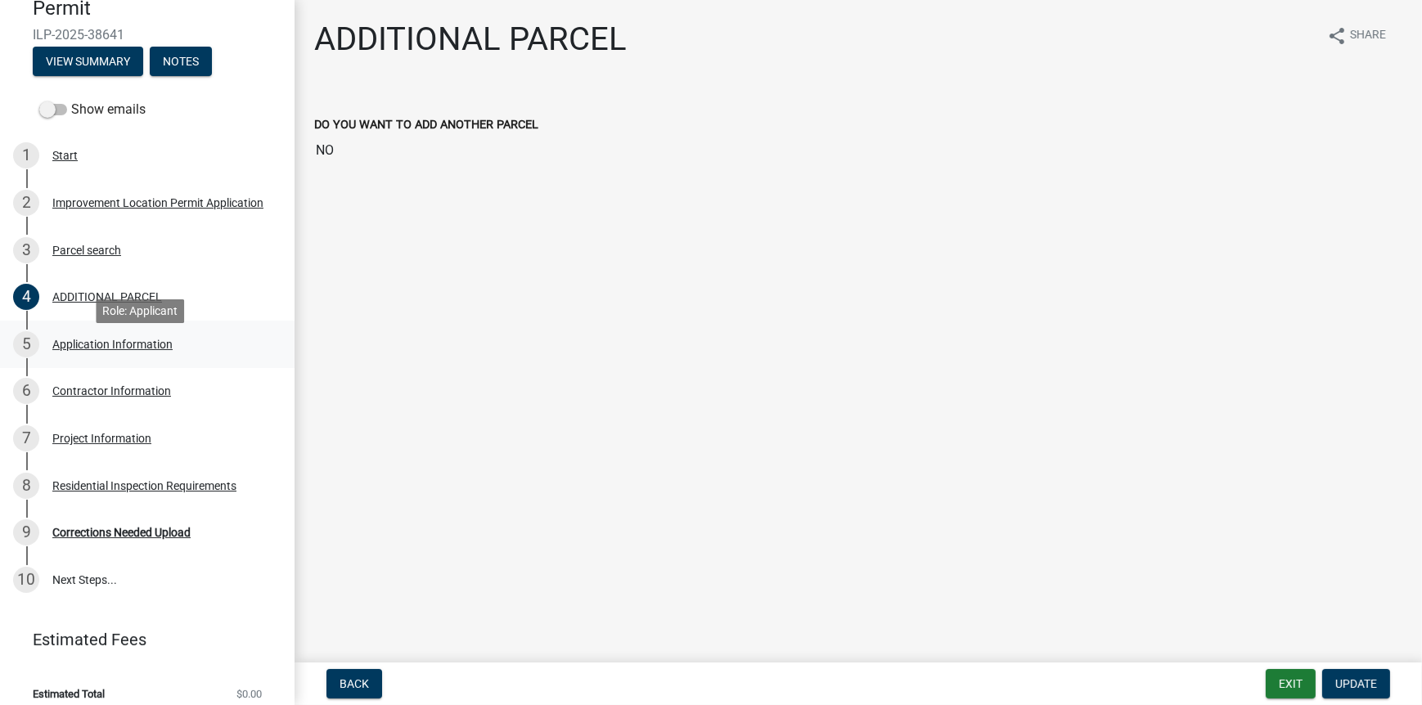
scroll to position [197, 0]
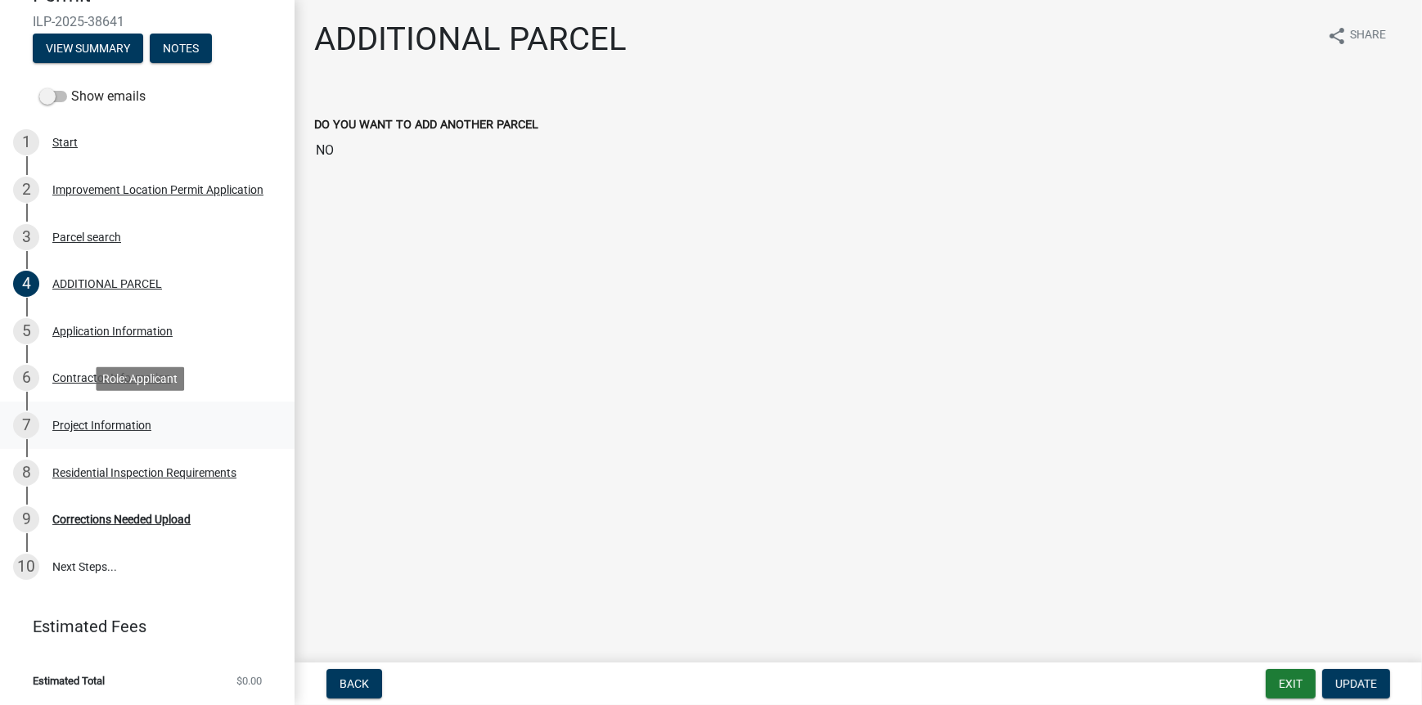
click at [96, 425] on div "Project Information" at bounding box center [101, 425] width 99 height 11
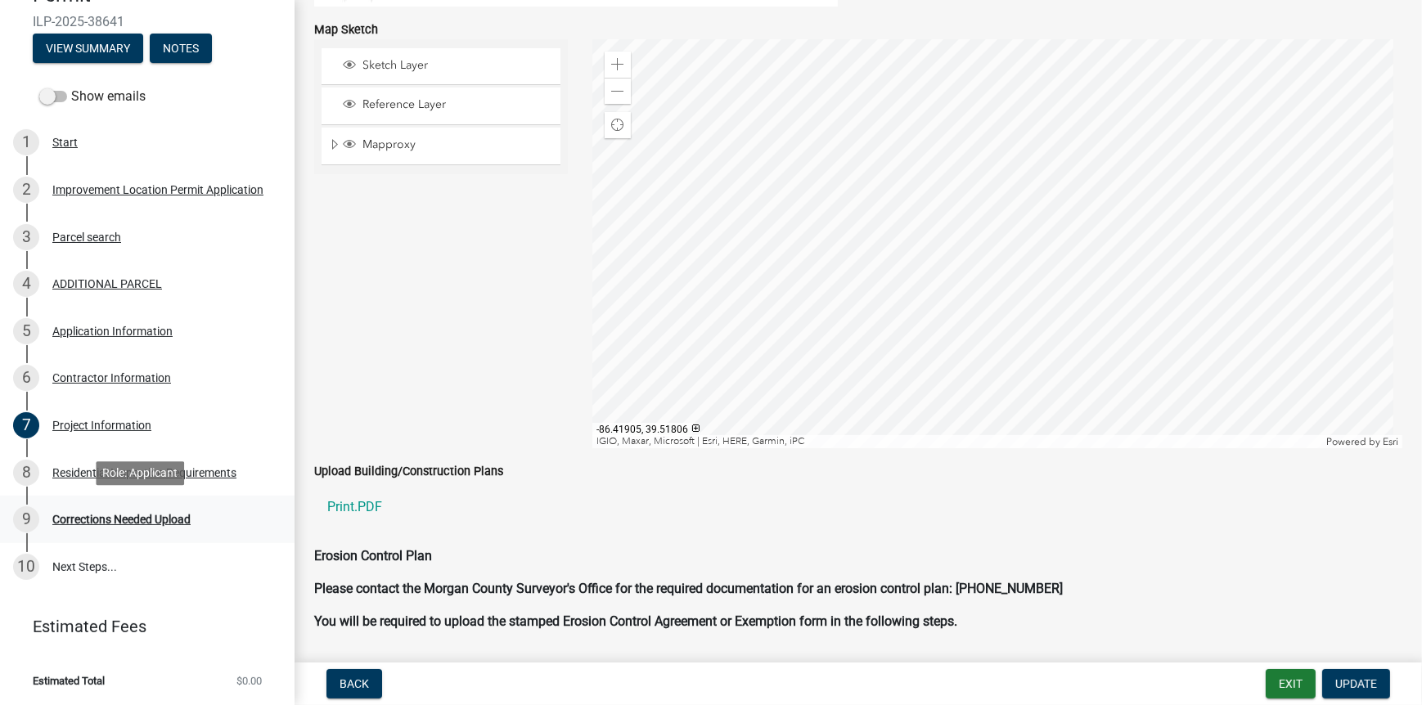
click at [125, 515] on div "Corrections Needed Upload" at bounding box center [121, 519] width 138 height 11
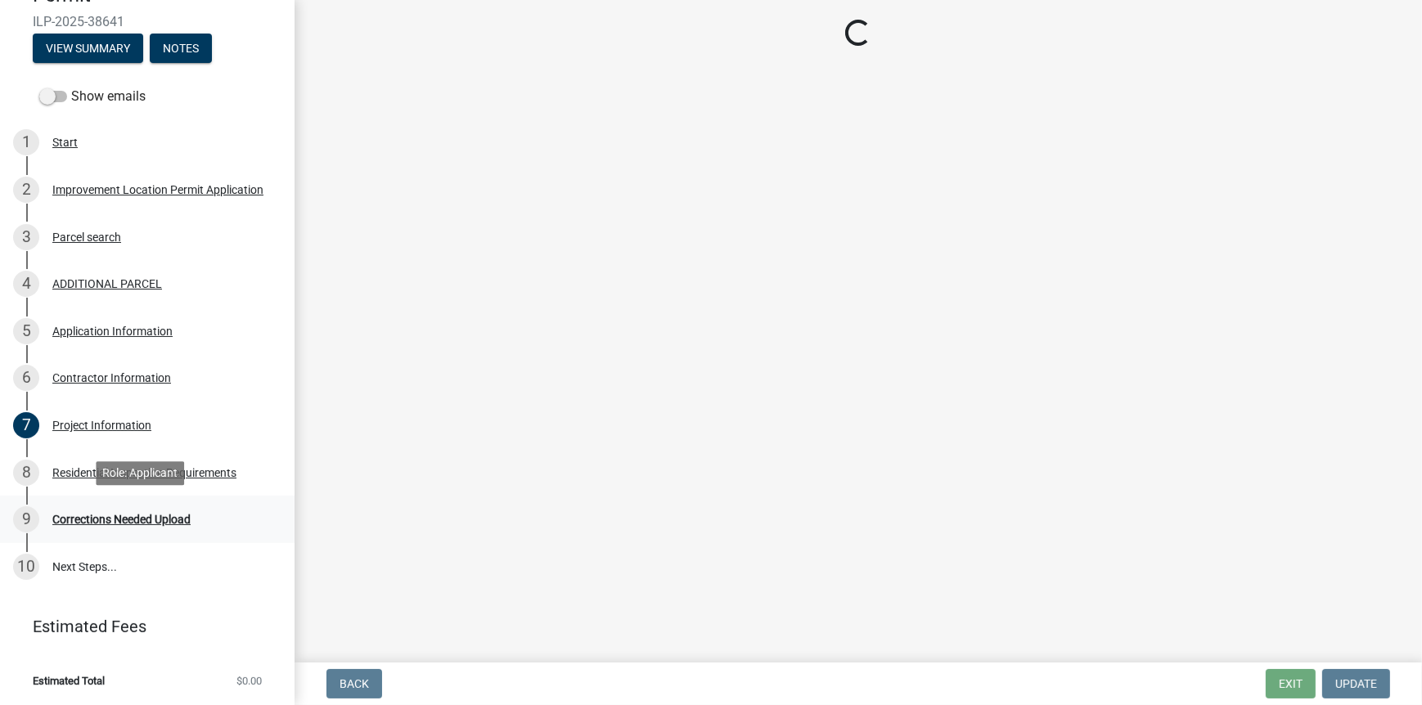
scroll to position [0, 0]
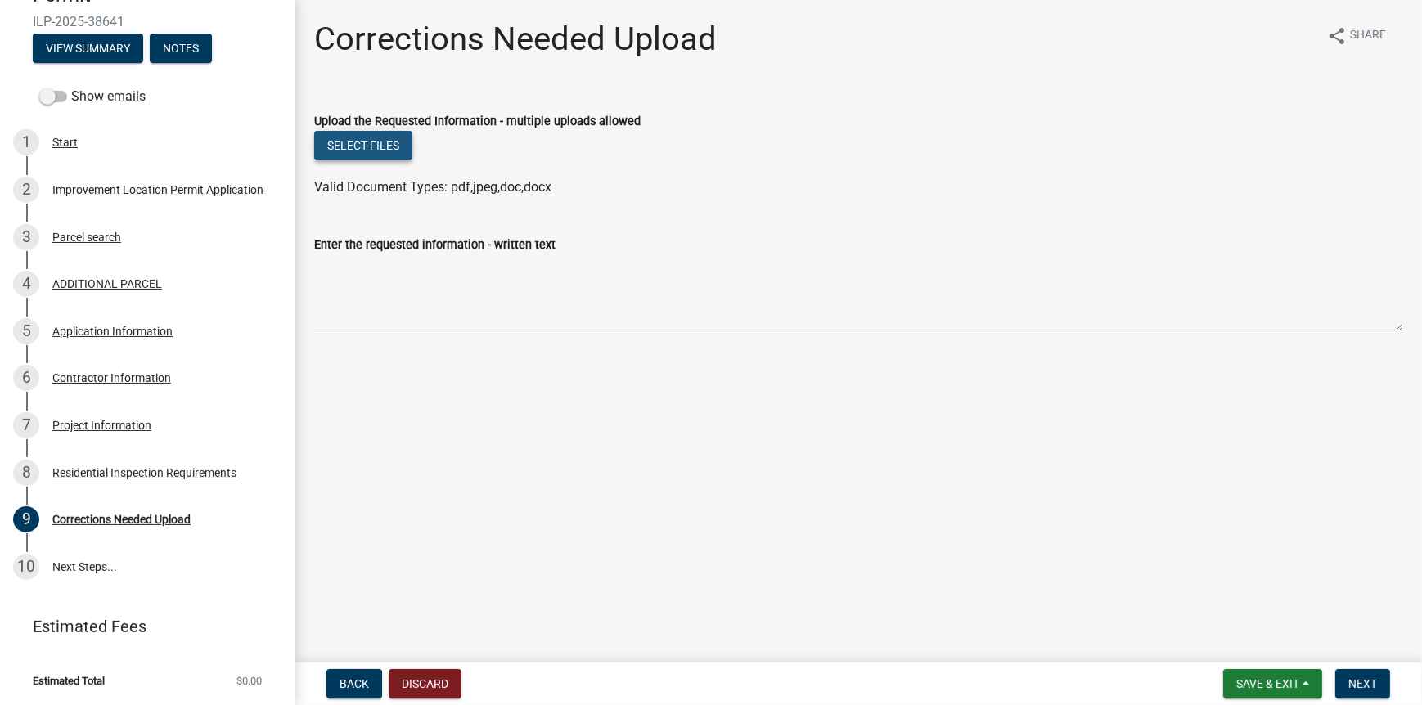
click at [349, 141] on button "Select files" at bounding box center [363, 145] width 98 height 29
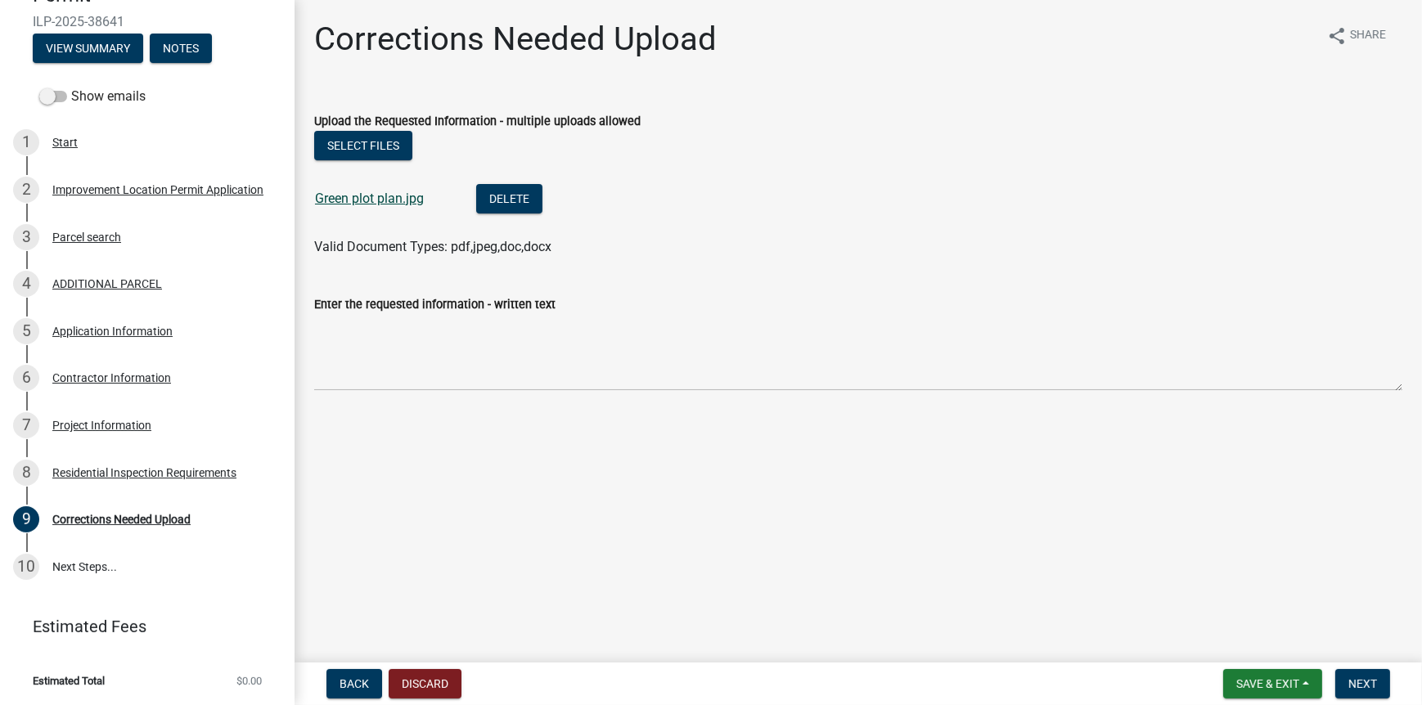
click at [363, 196] on link "Green plot plan.jpg" at bounding box center [369, 199] width 109 height 16
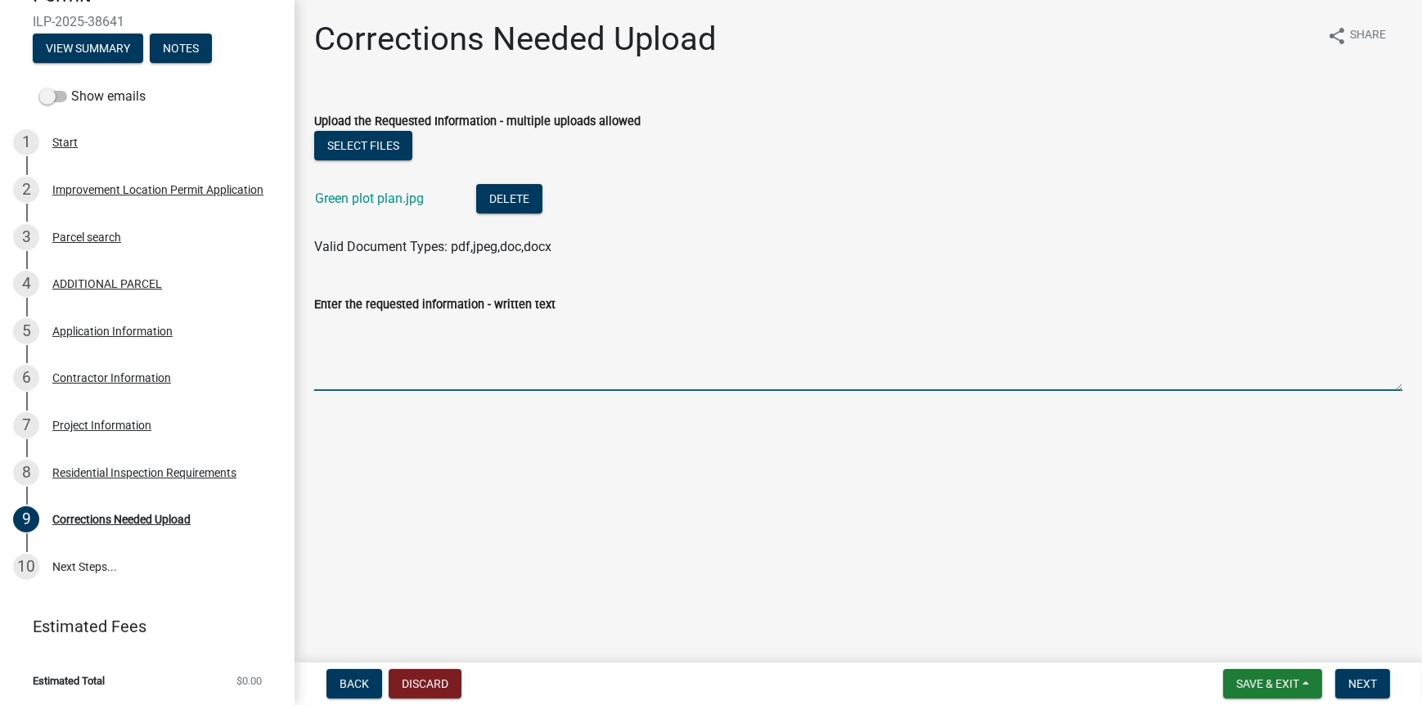
click at [427, 377] on textarea "Enter the requested information - written text" at bounding box center [858, 352] width 1088 height 77
type textarea "Attached is the green plot plan"
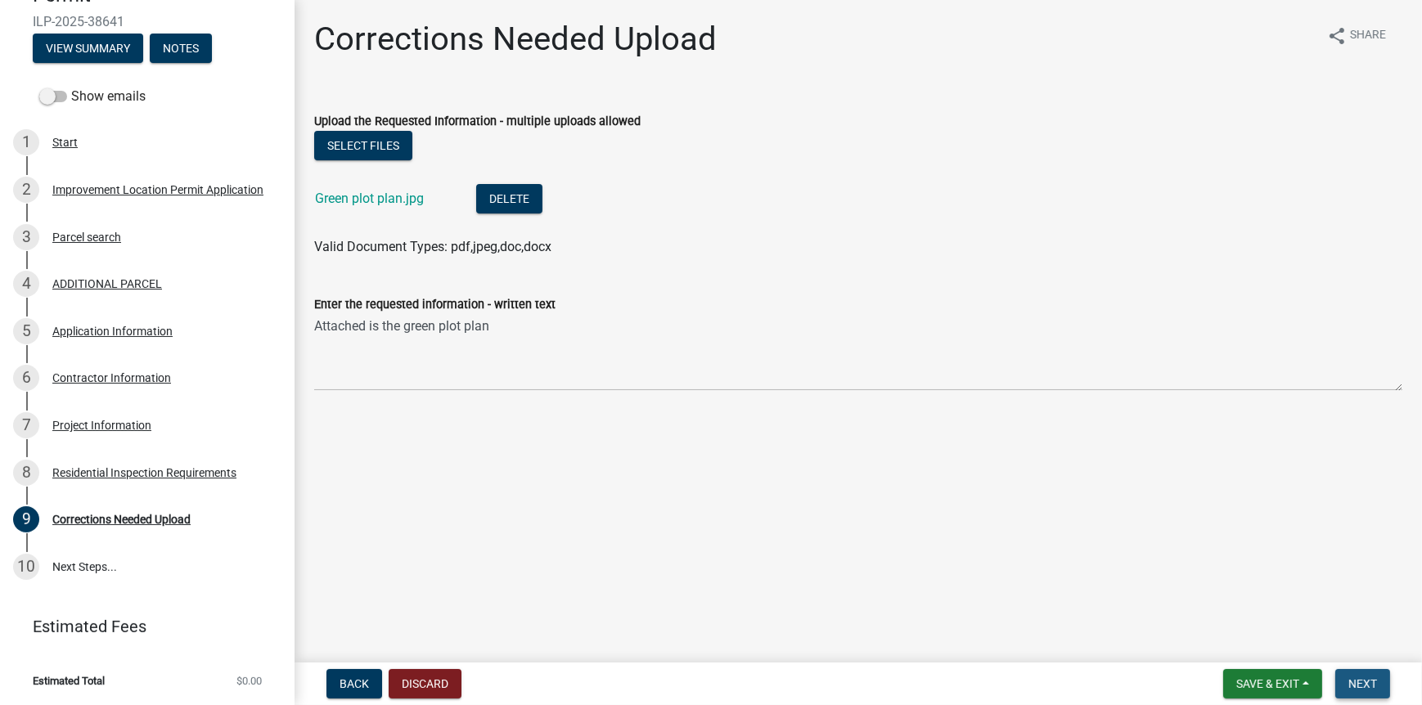
click at [1360, 681] on span "Next" at bounding box center [1363, 684] width 29 height 13
